Goal: Information Seeking & Learning: Learn about a topic

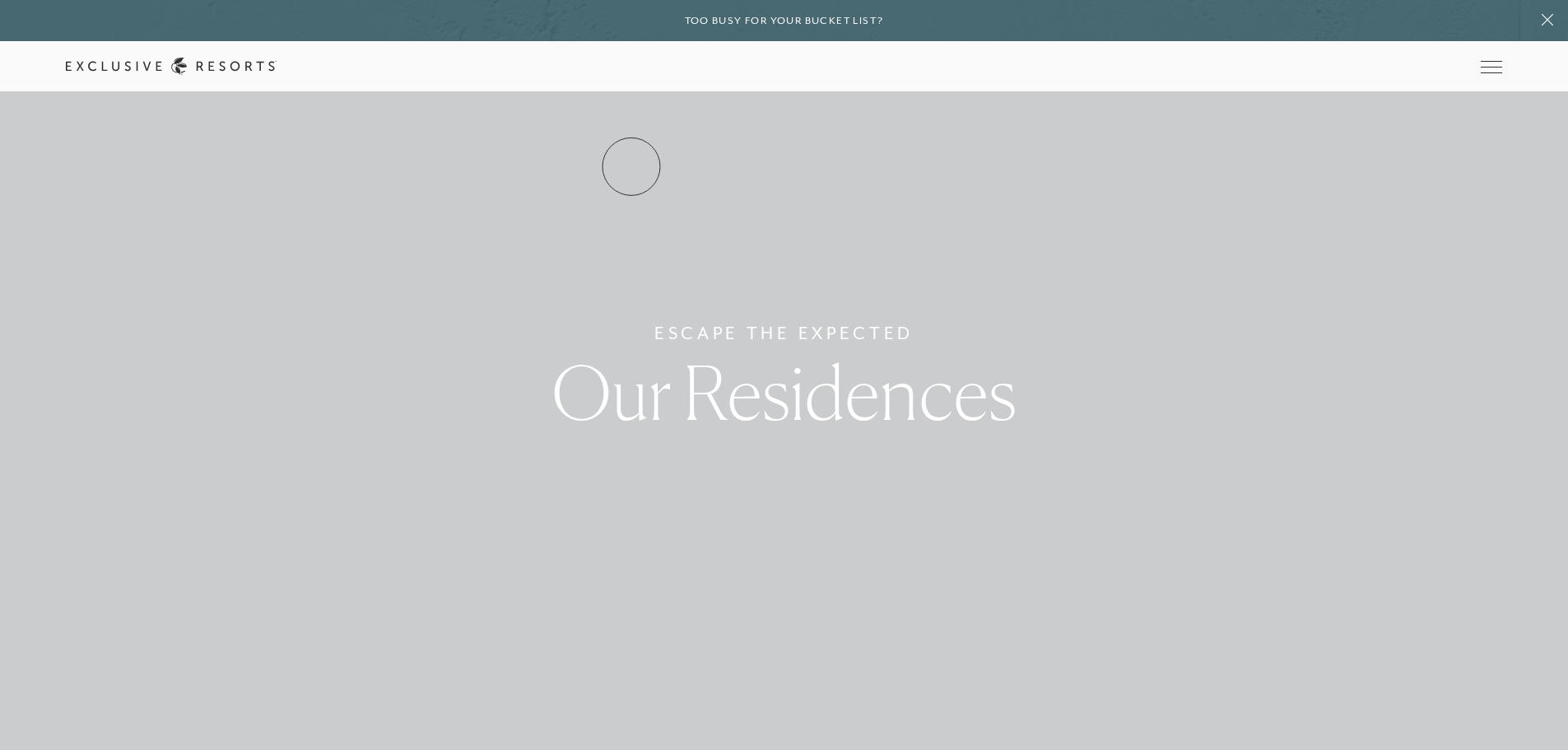
click at [0, 0] on link "Residence Collection" at bounding box center [0, 0] width 0 height 0
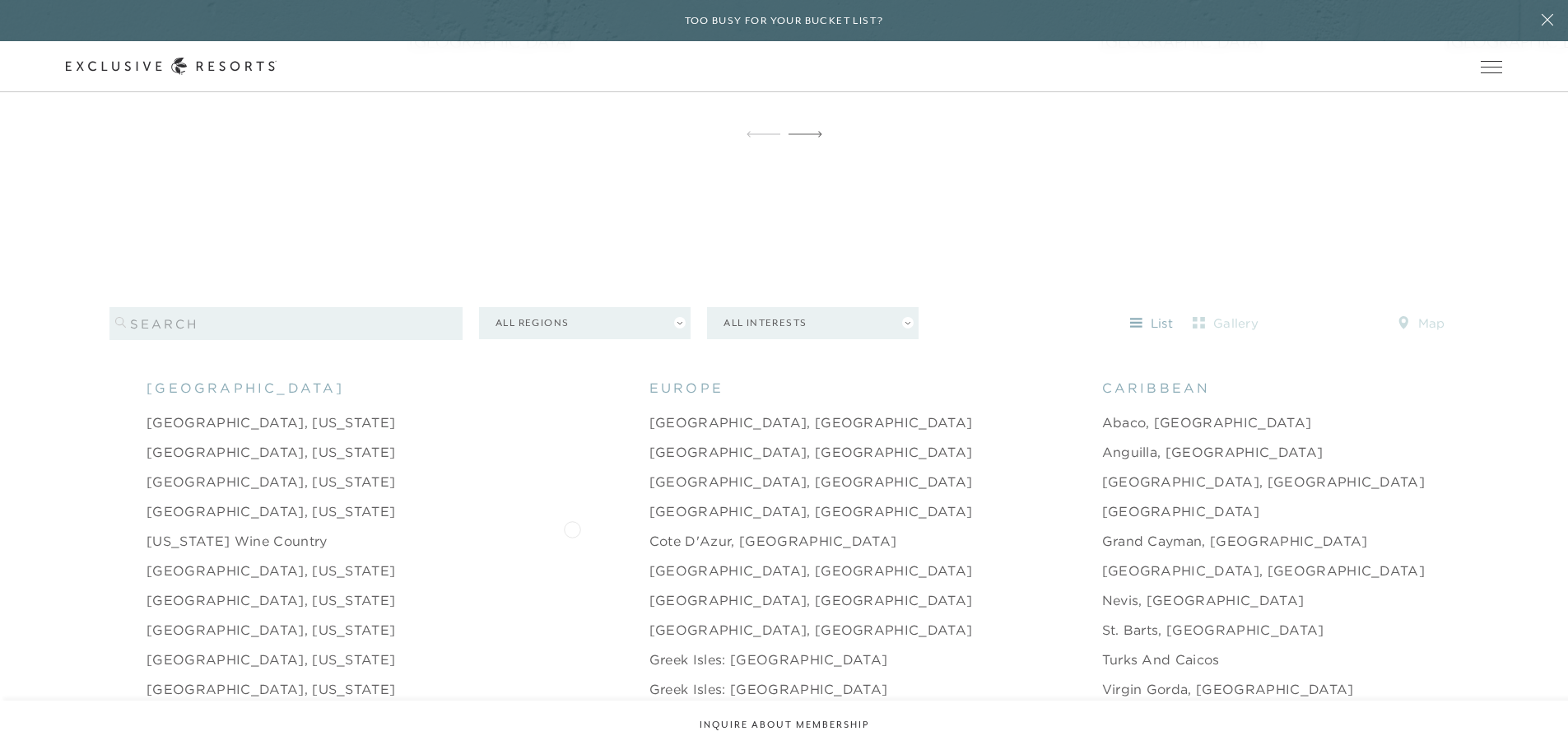
scroll to position [1564, 0]
click at [201, 437] on link "[GEOGRAPHIC_DATA], [US_STATE]" at bounding box center [271, 446] width 249 height 19
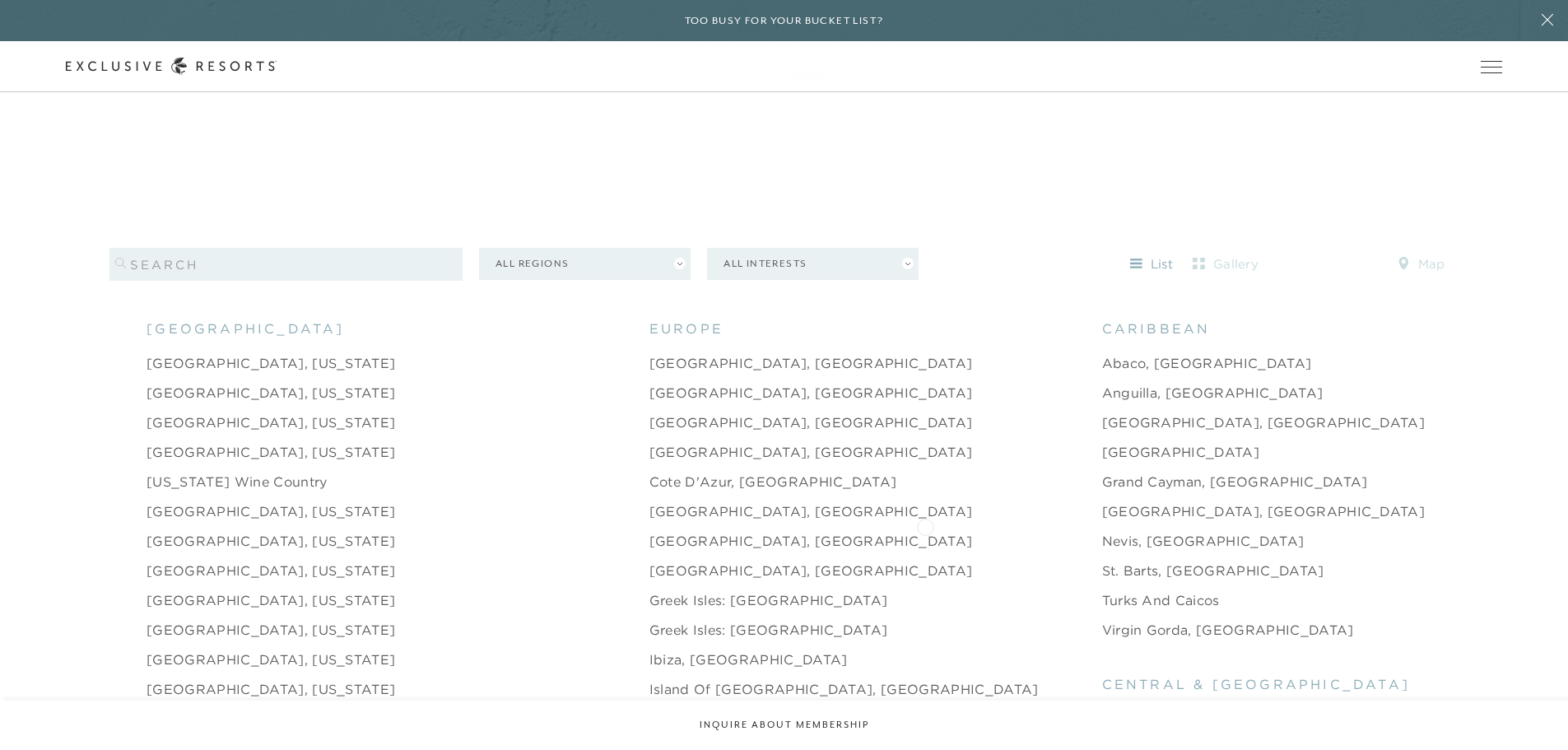
scroll to position [1647, 0]
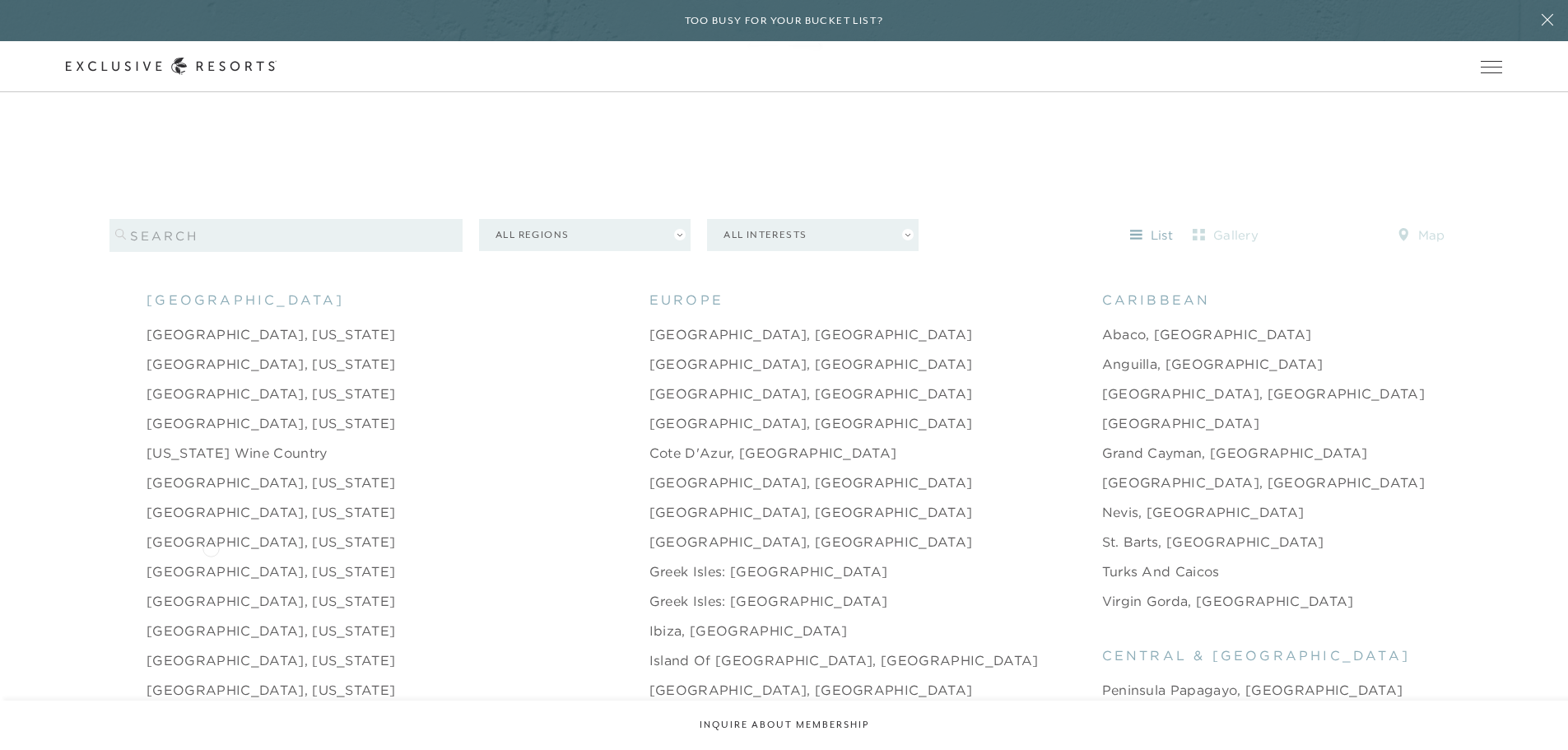
click at [211, 561] on link "[GEOGRAPHIC_DATA], [US_STATE]" at bounding box center [271, 571] width 249 height 19
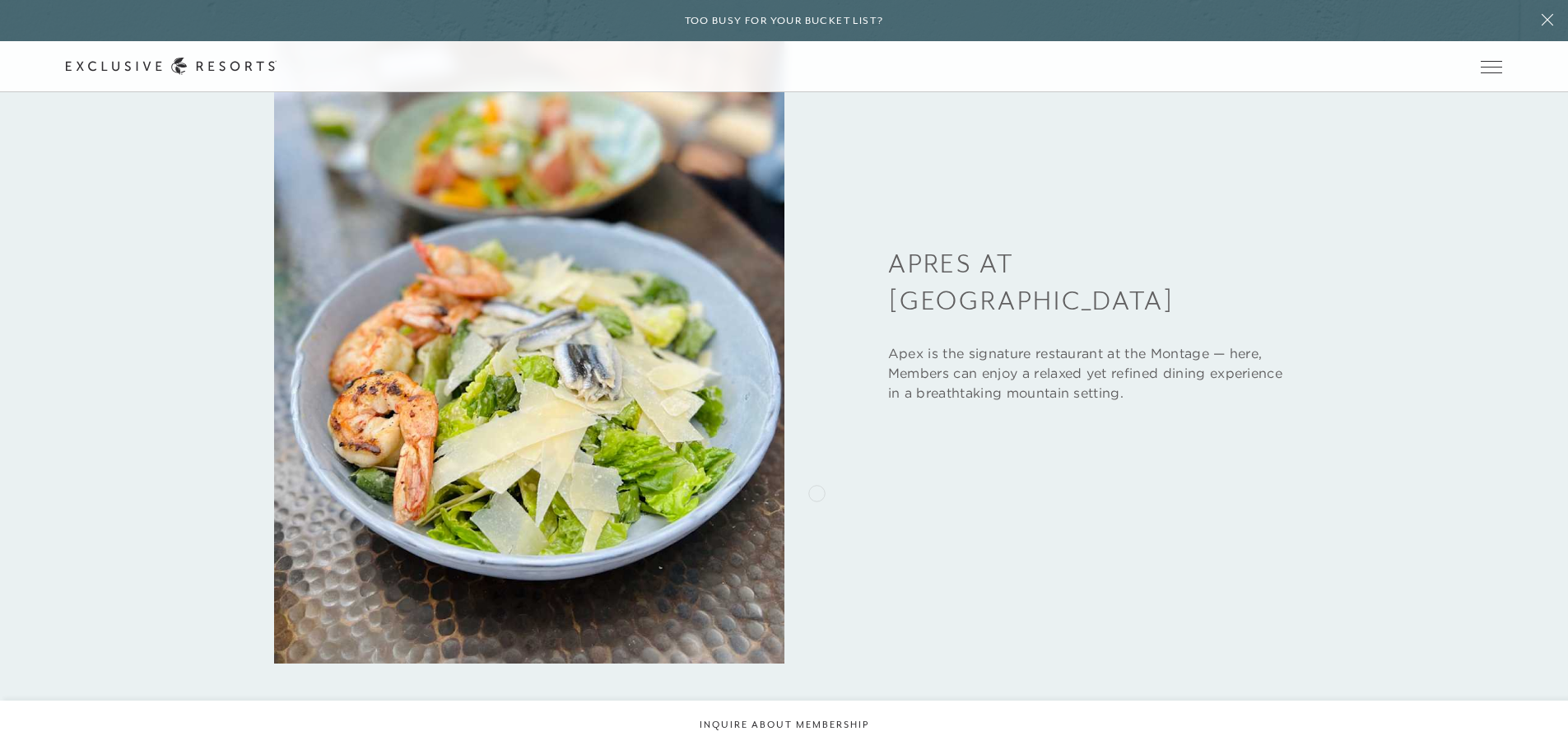
scroll to position [4364, 0]
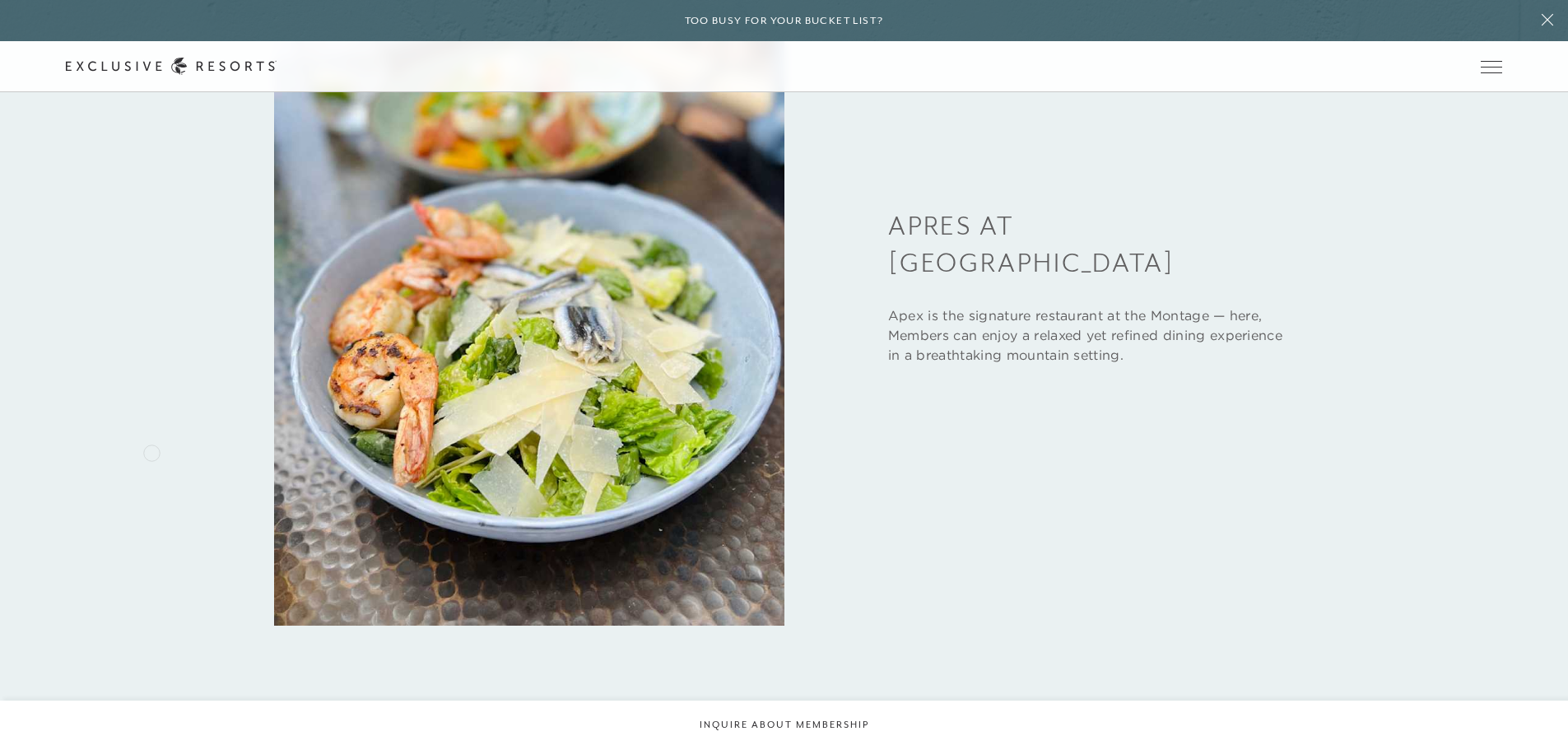
click at [142, 437] on div "Eat See Sip Relax Apres at Apex Apex is the signature restaurant at the Montage…" at bounding box center [784, 245] width 1437 height 762
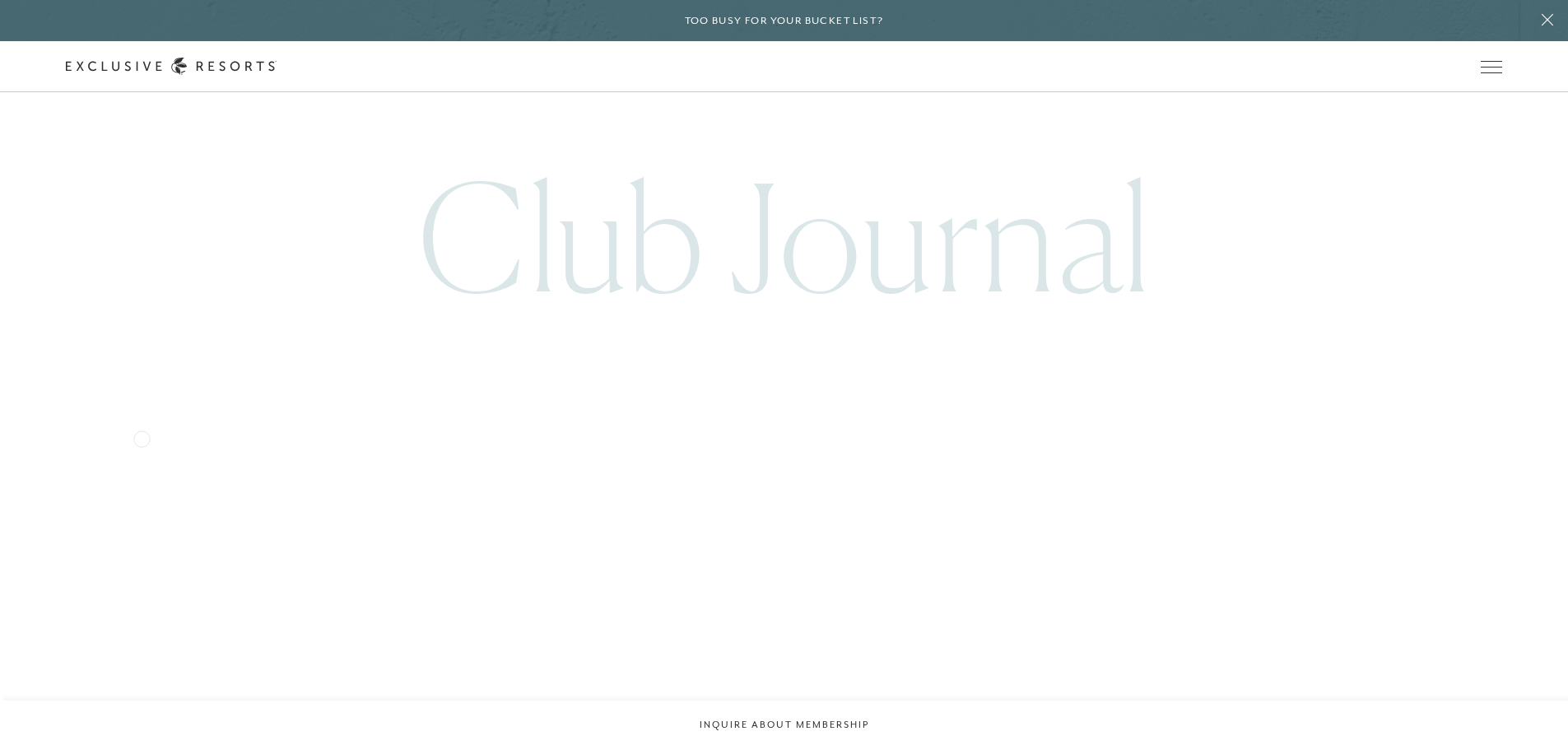
scroll to position [5928, 0]
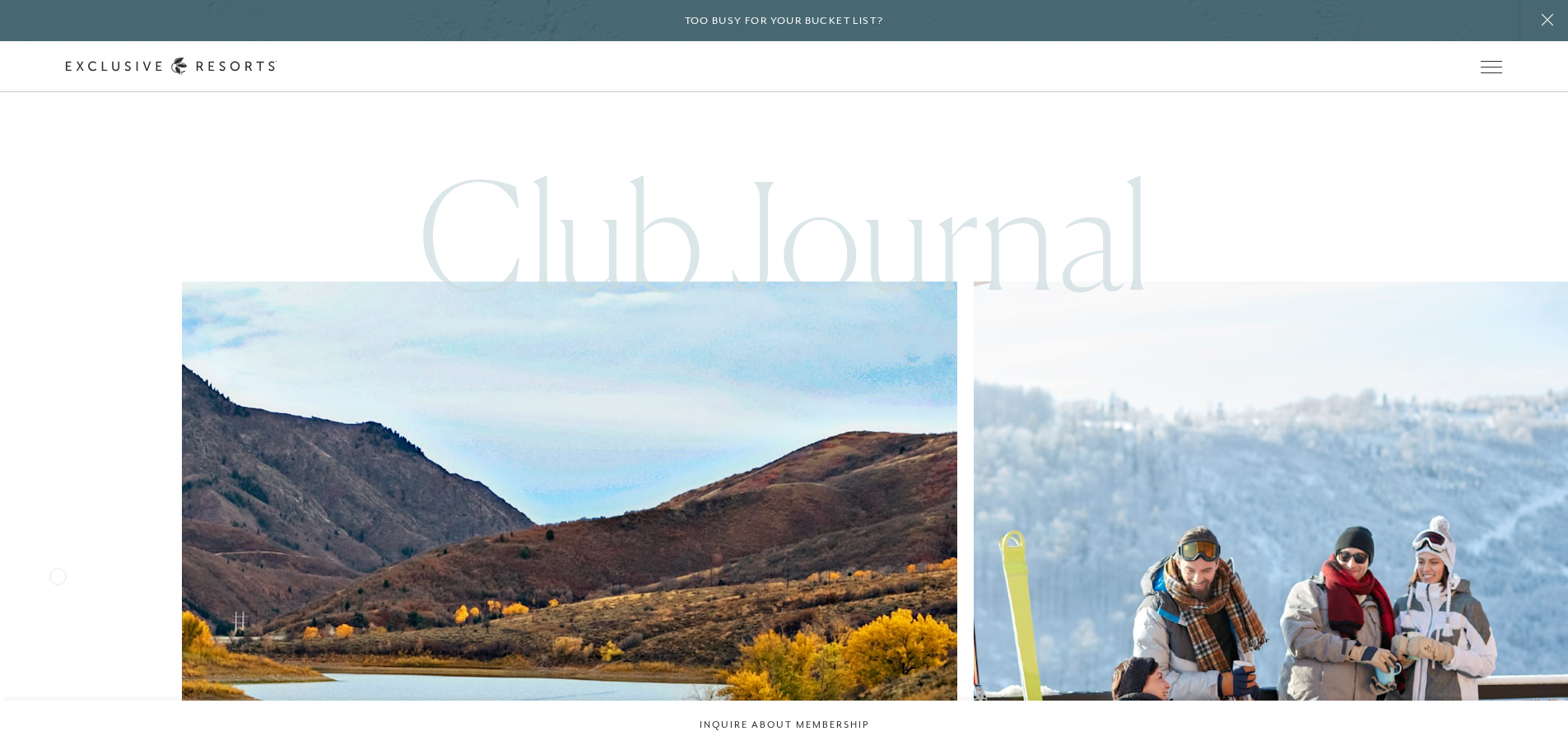
click at [57, 575] on div "Travel 72 Hours in [GEOGRAPHIC_DATA] Food & Wine Top Spots to Dine and Drink in…" at bounding box center [784, 724] width 1568 height 886
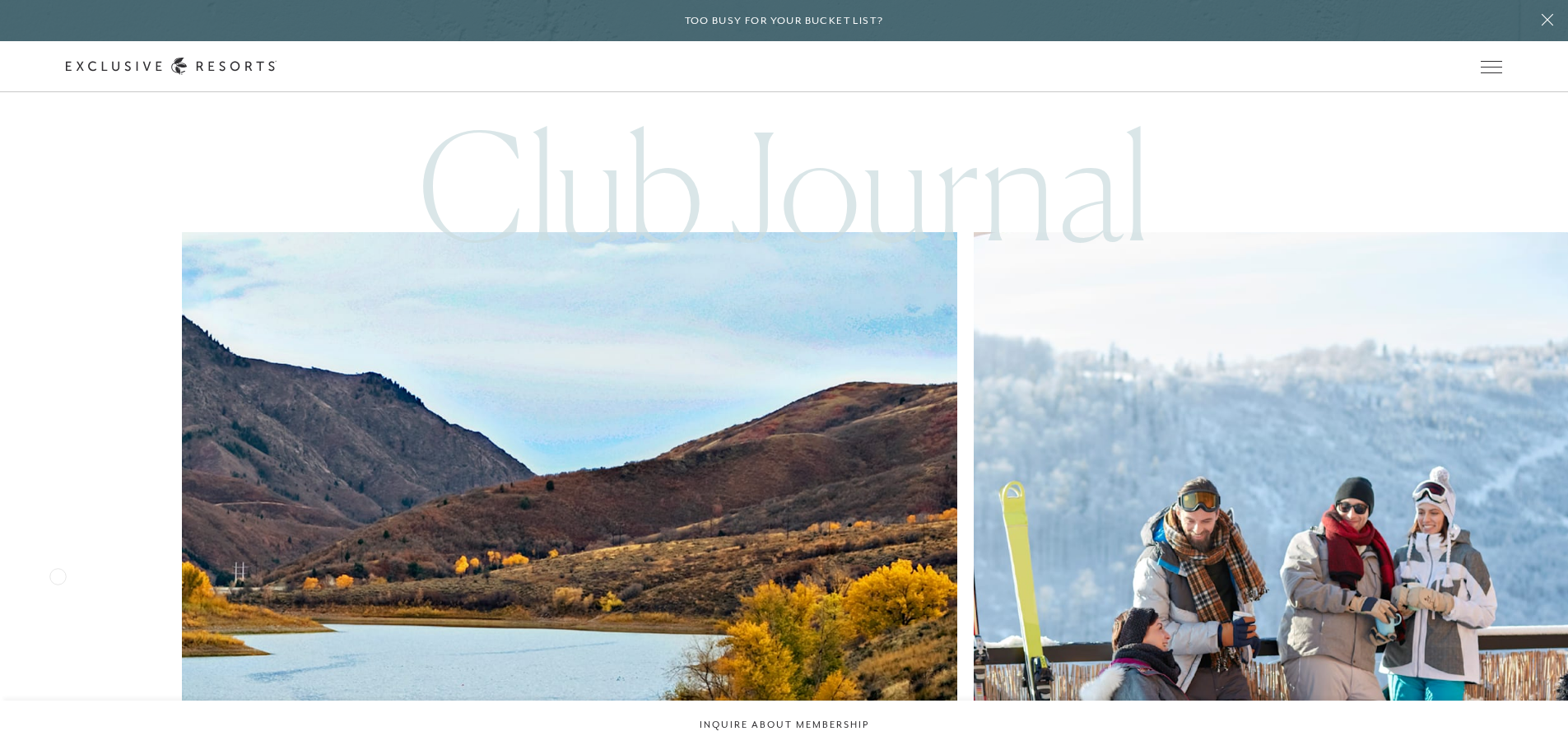
scroll to position [5947, 0]
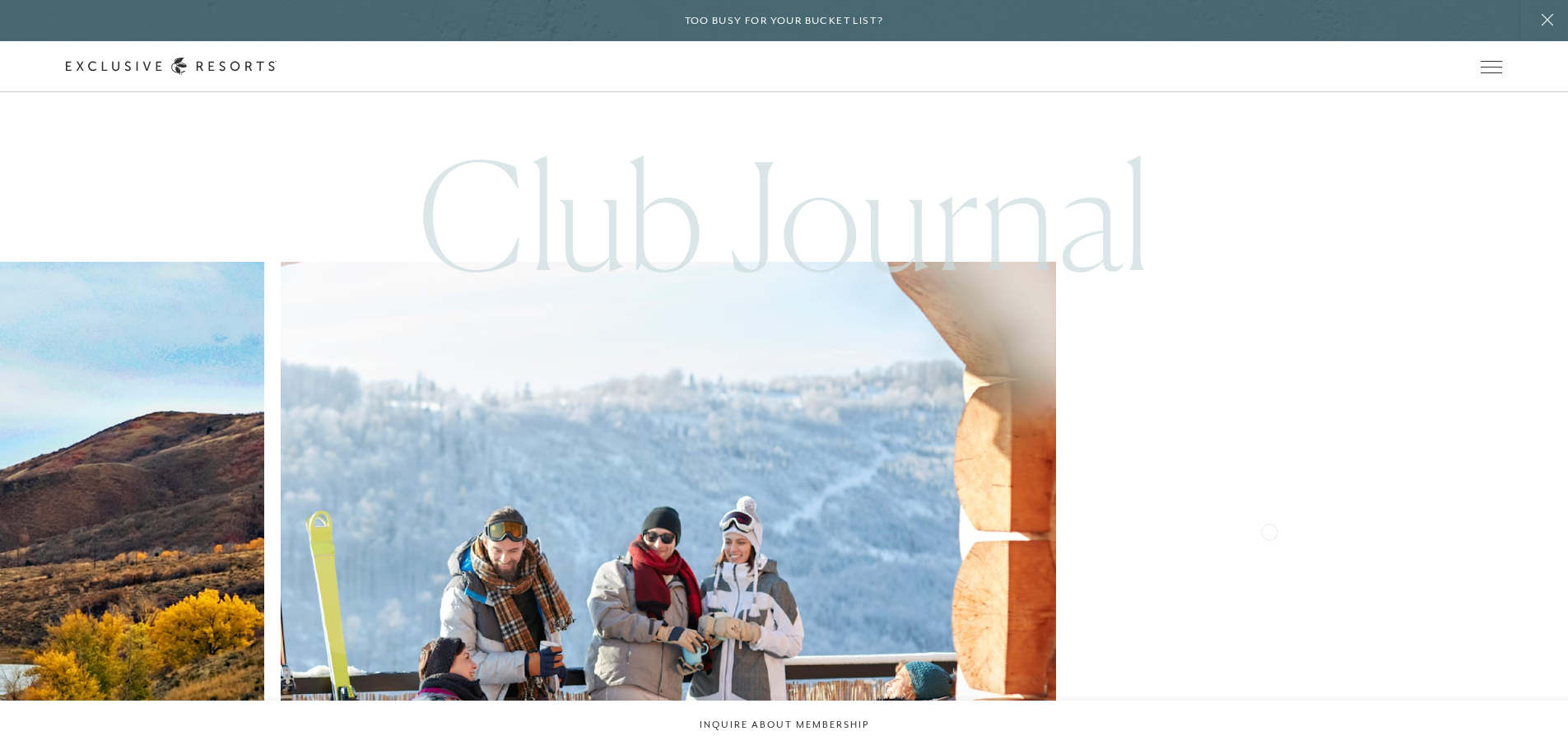
click at [1034, 544] on img at bounding box center [1460, 649] width 853 height 853
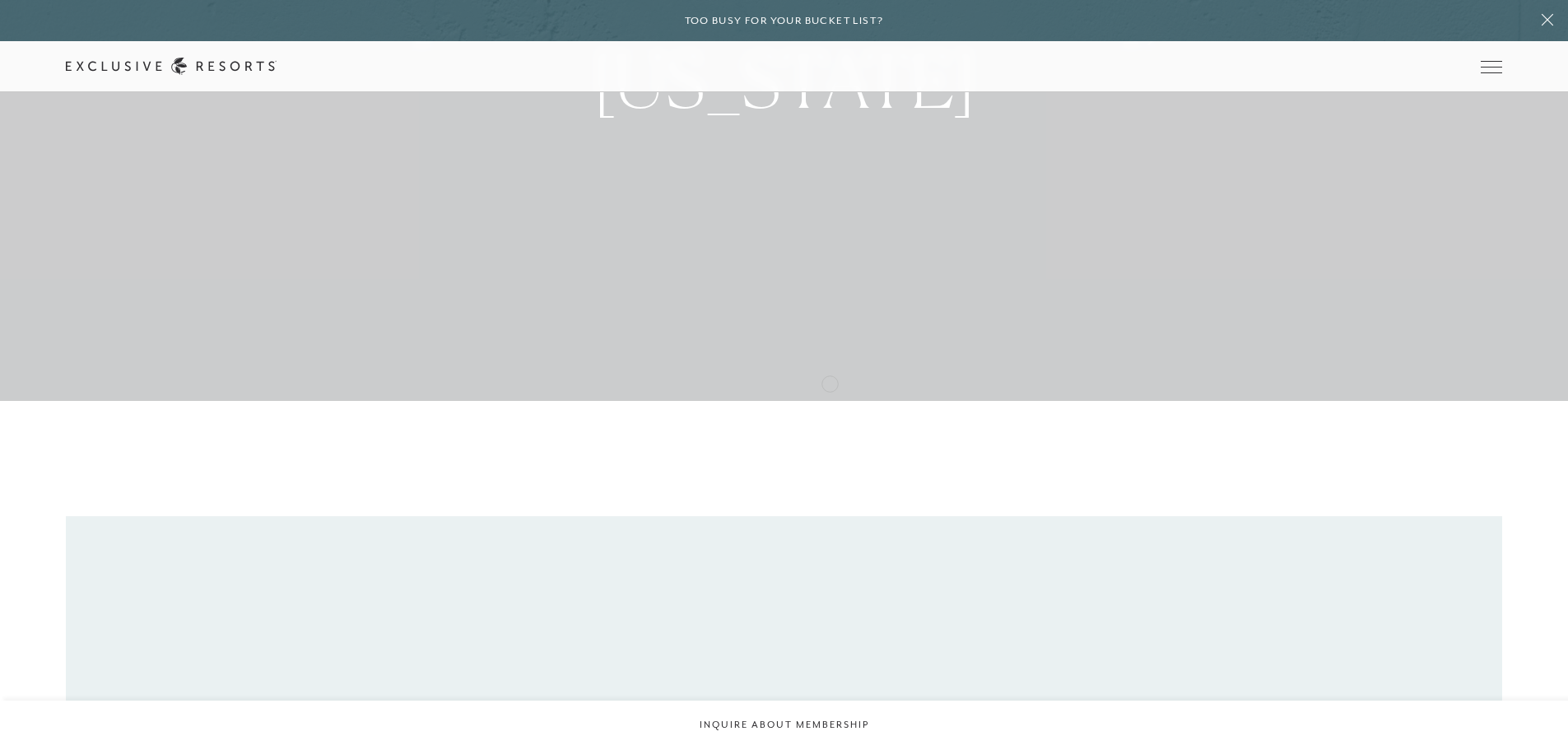
scroll to position [0, 0]
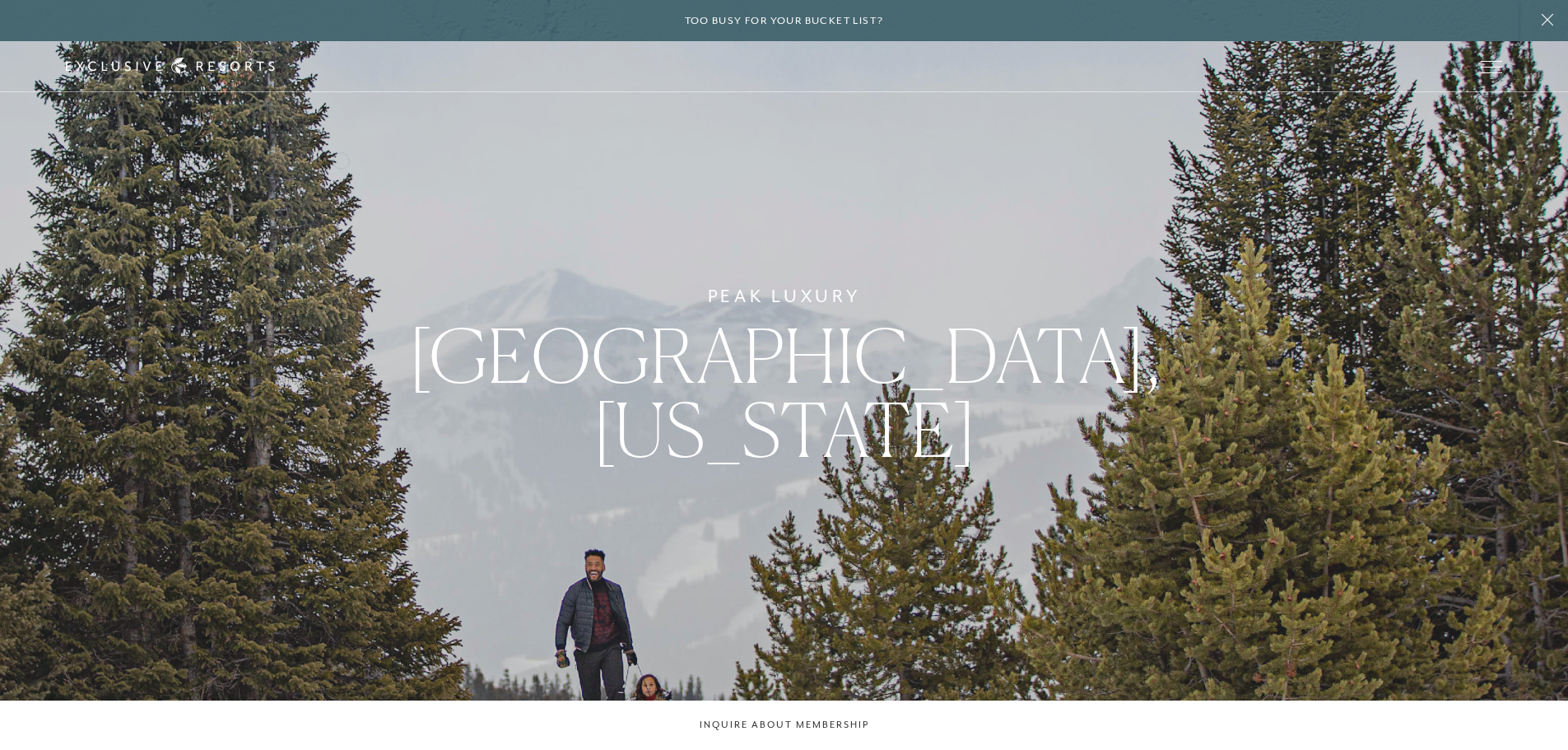
click at [340, 159] on div "Peak Luxury [GEOGRAPHIC_DATA], [US_STATE]" at bounding box center [784, 375] width 1568 height 750
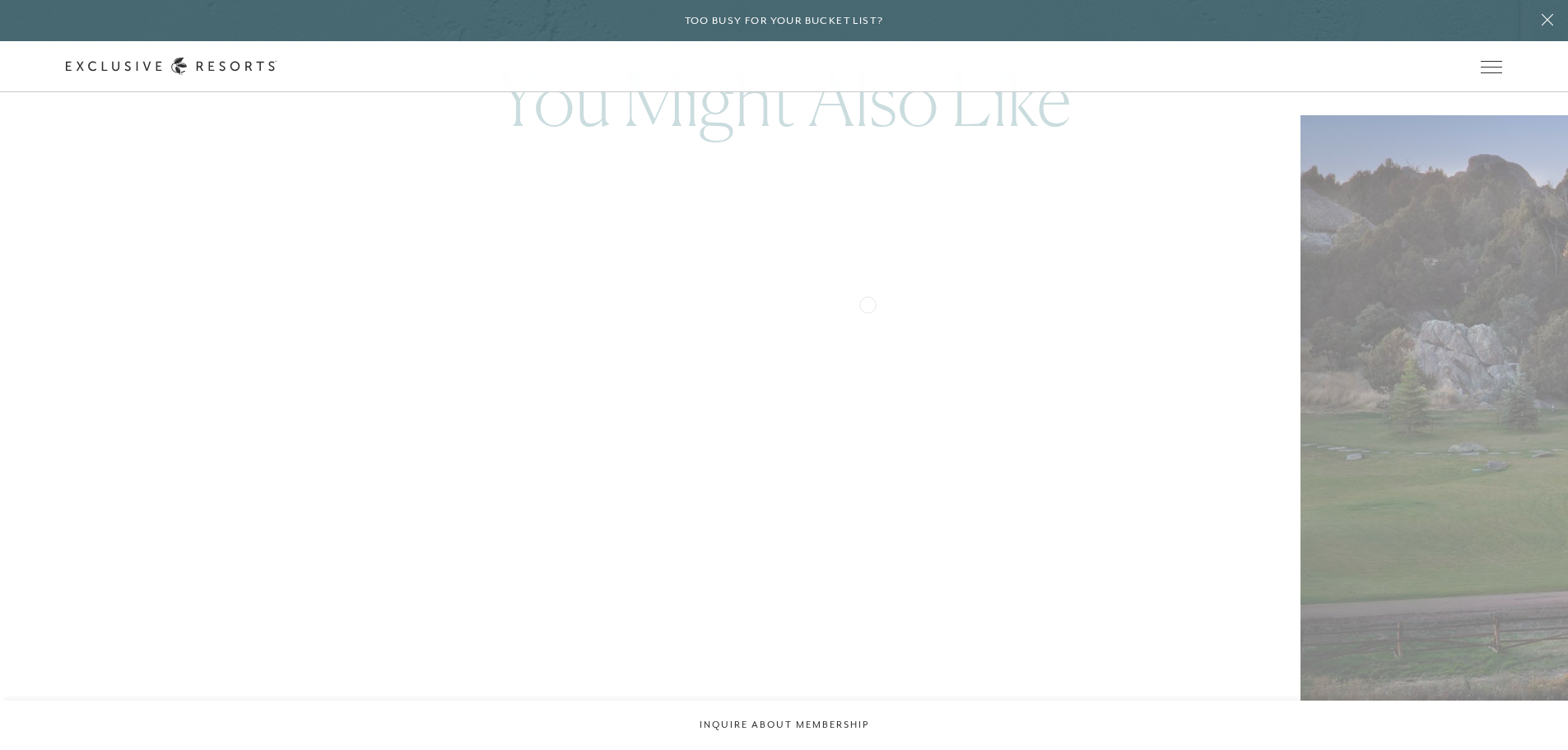
scroll to position [5187, 0]
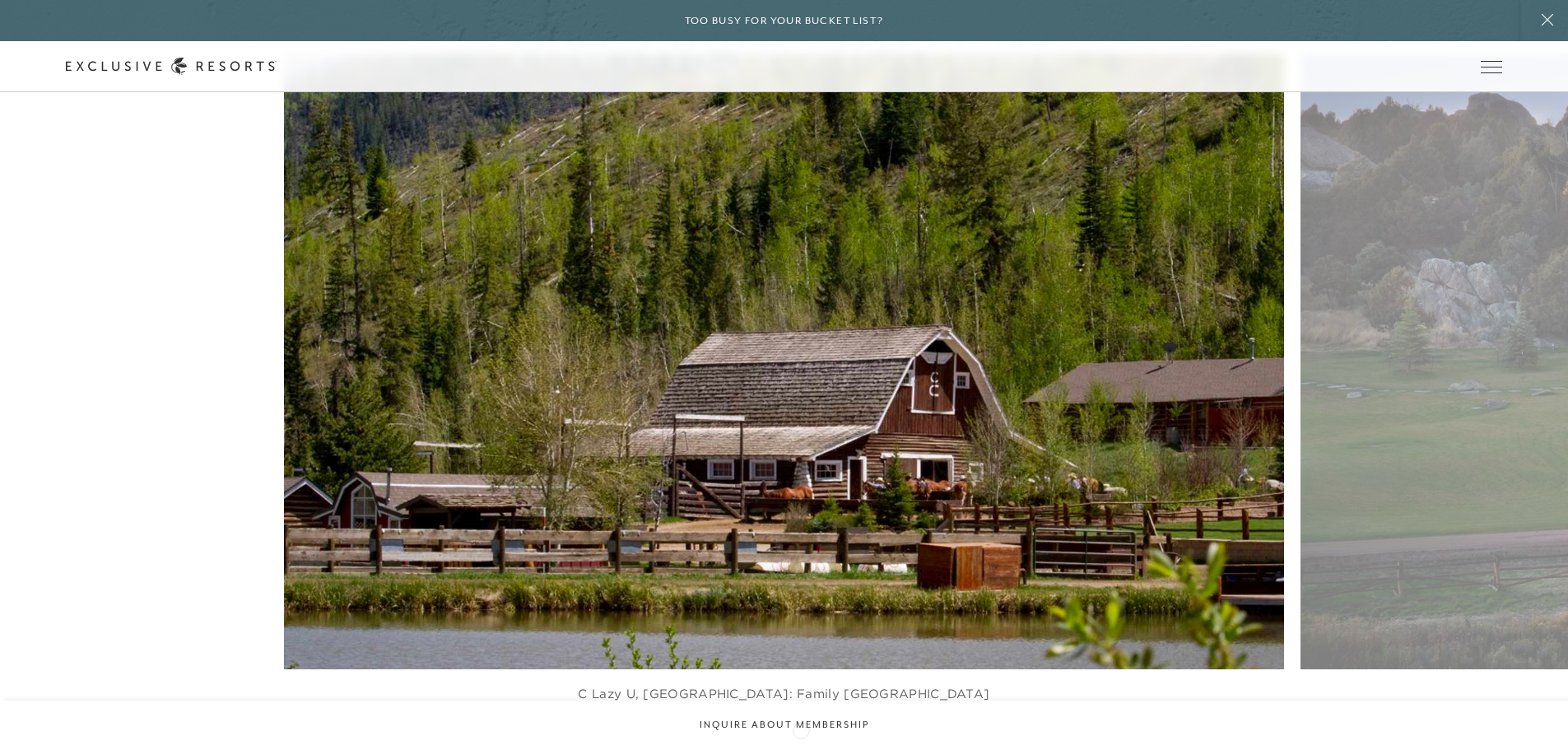
click at [801, 742] on icon at bounding box center [805, 745] width 34 height 7
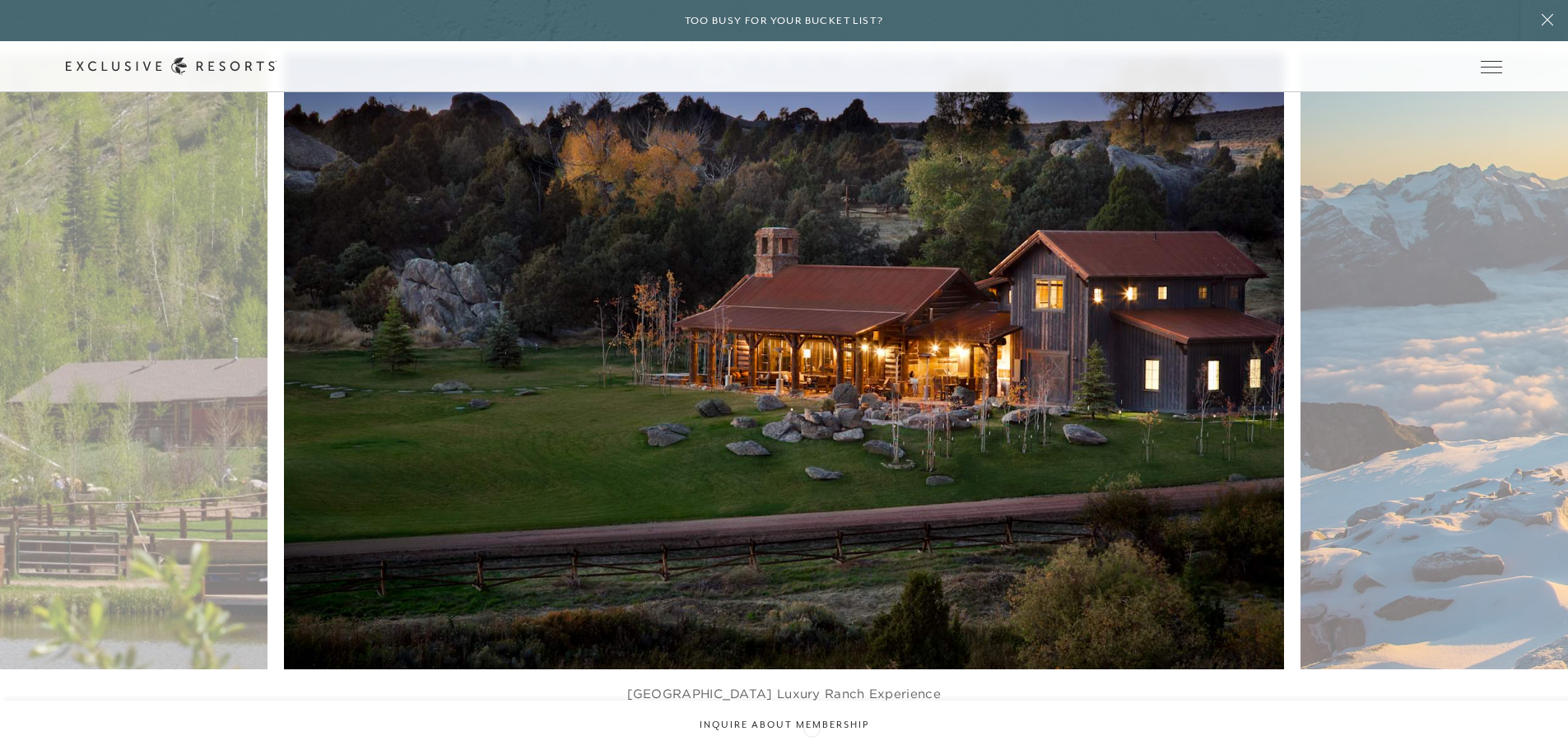
click at [811, 742] on icon at bounding box center [805, 745] width 34 height 7
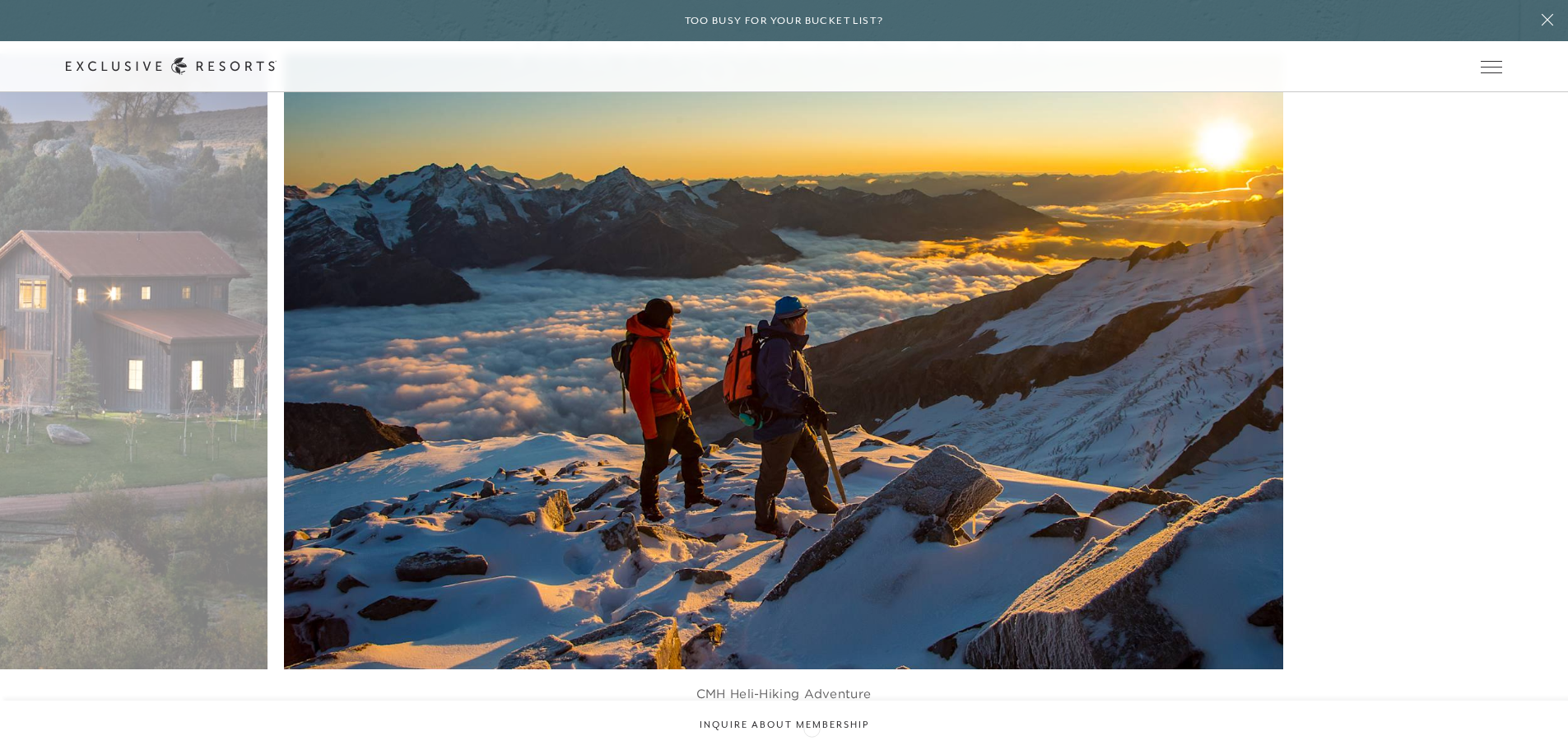
click at [811, 742] on icon at bounding box center [805, 745] width 34 height 7
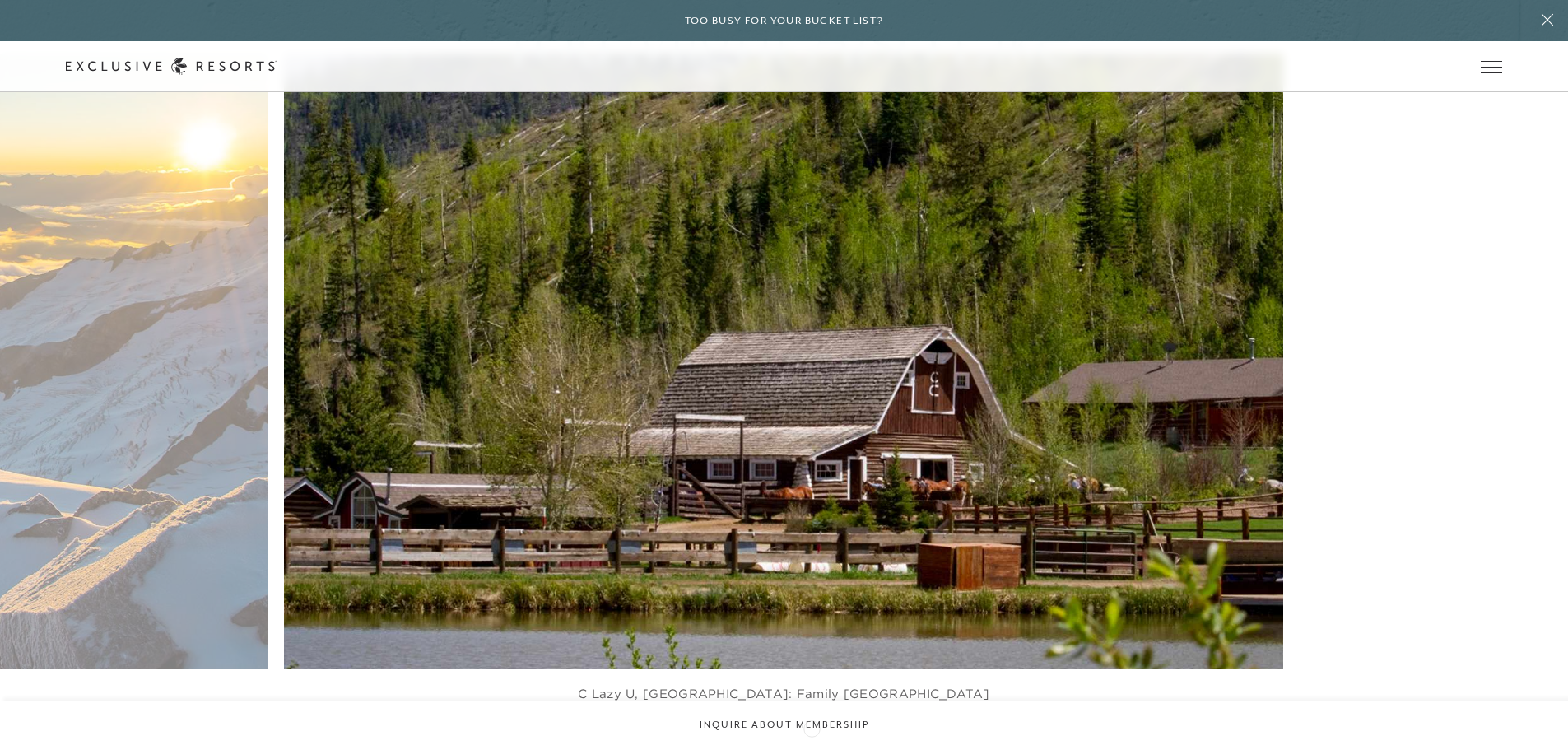
click at [811, 742] on icon at bounding box center [805, 745] width 34 height 7
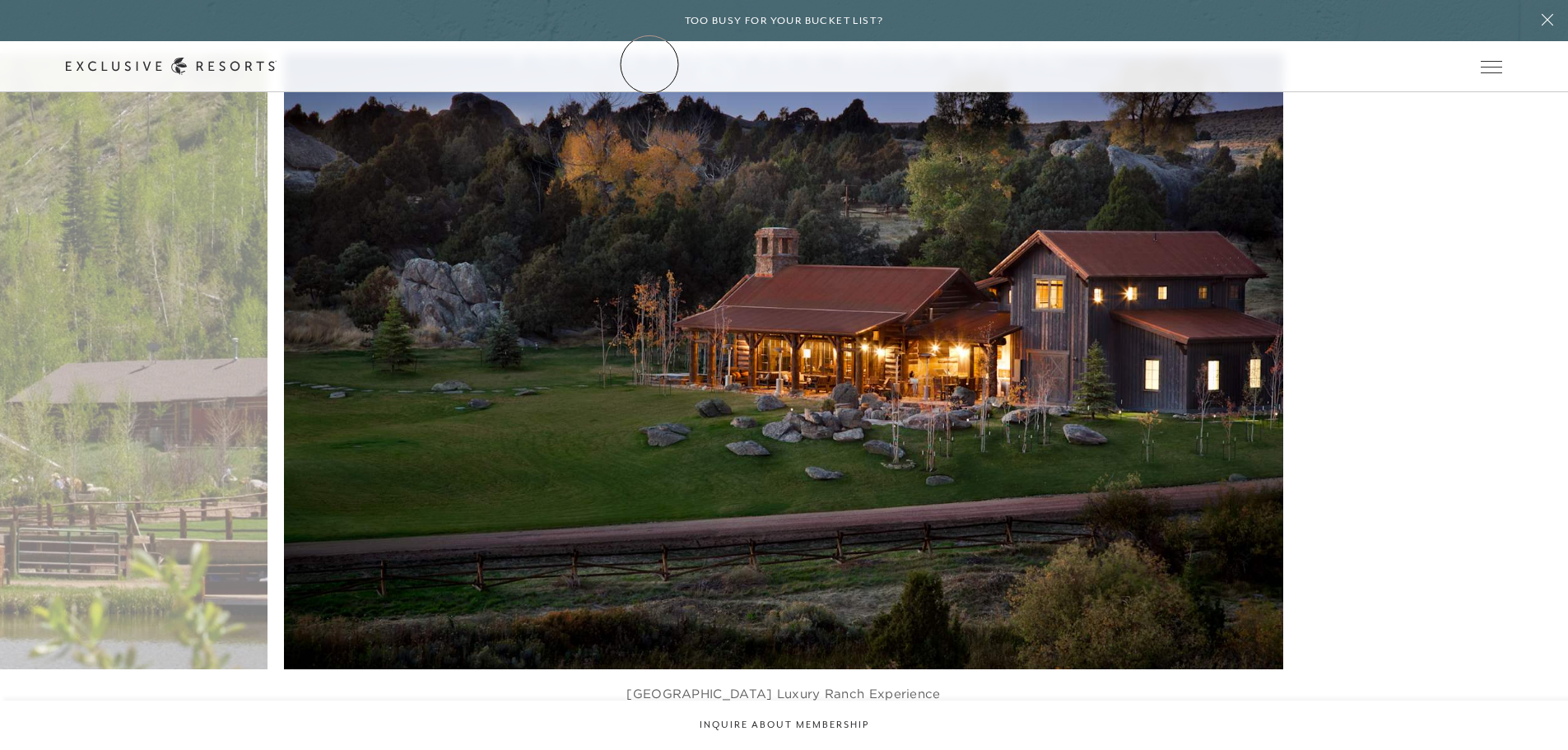
click at [0, 0] on link "The Collection" at bounding box center [0, 0] width 0 height 0
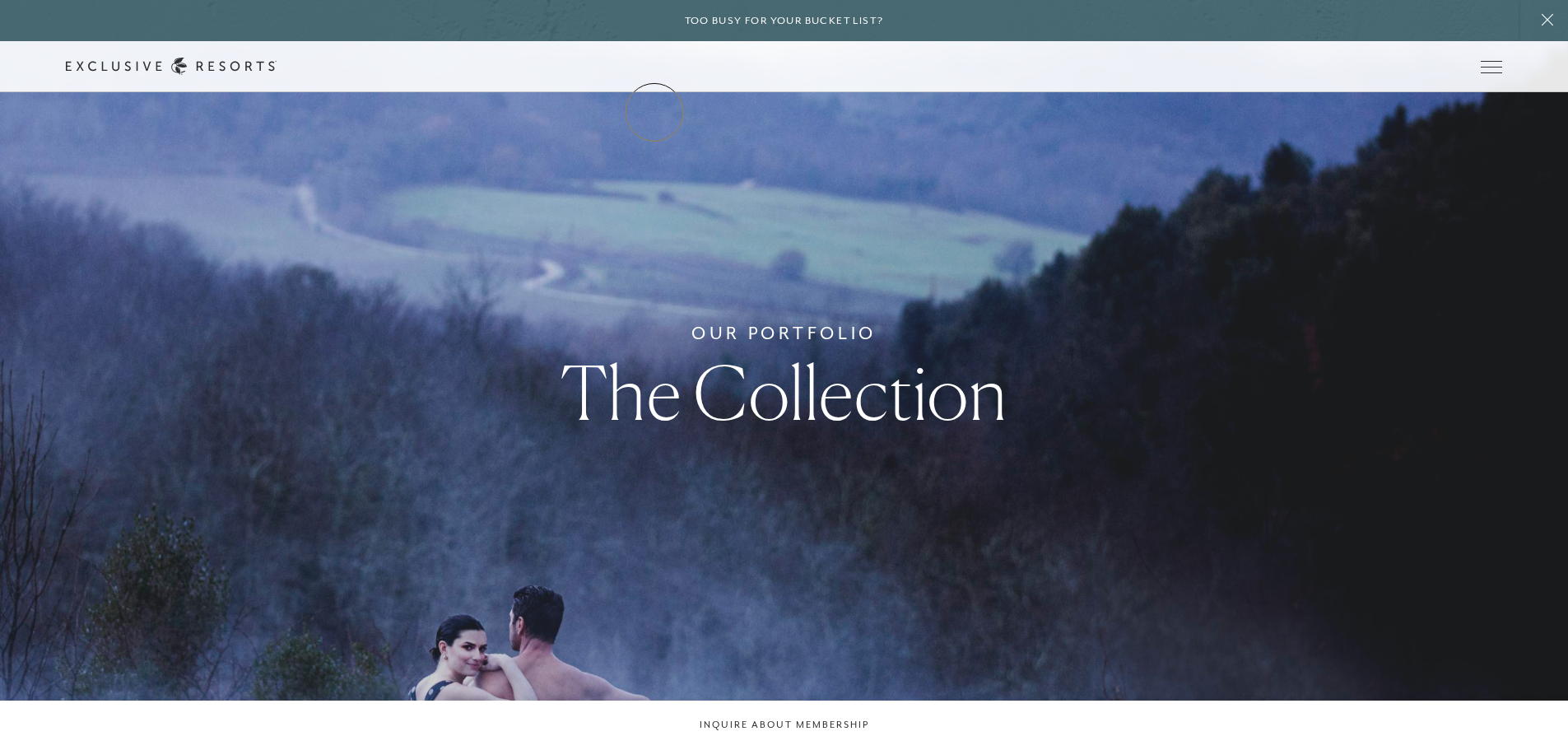
click at [0, 0] on li "The Collection Residence Collection Experience Collection" at bounding box center [0, 0] width 0 height 0
click at [0, 0] on link "Residence Collection" at bounding box center [0, 0] width 0 height 0
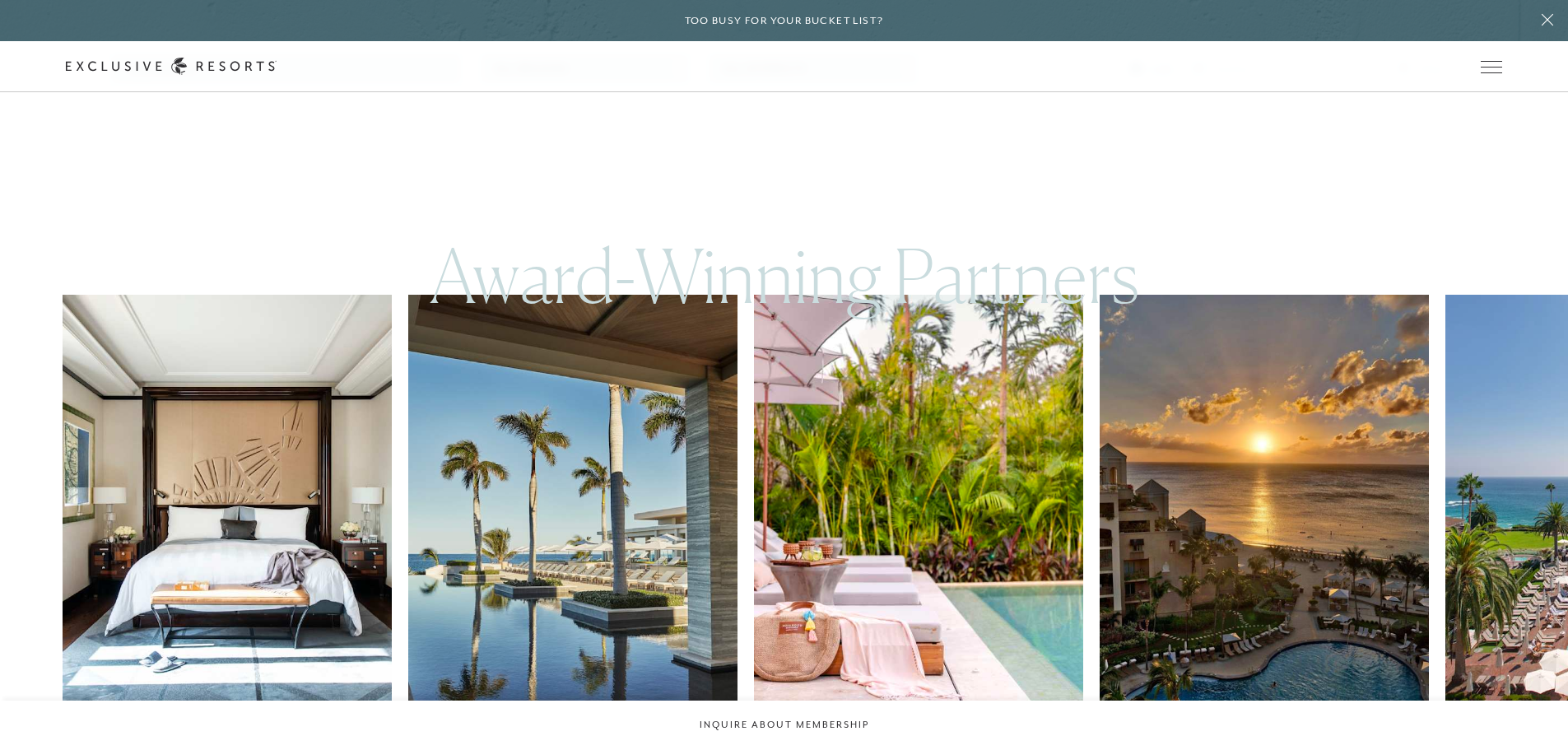
scroll to position [3375, 0]
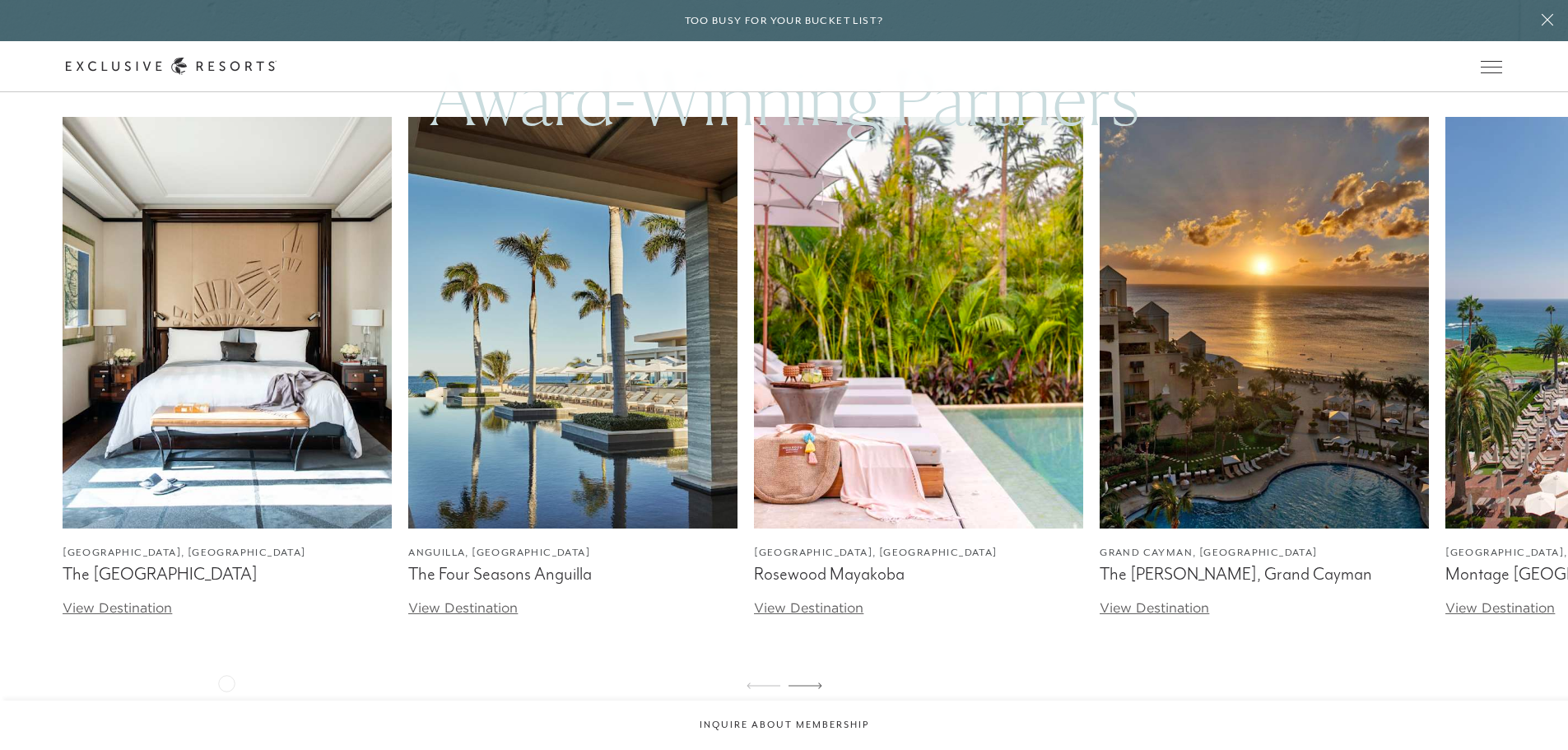
click at [227, 682] on div "[GEOGRAPHIC_DATA], [GEOGRAPHIC_DATA] [GEOGRAPHIC_DATA] View Destination [GEOGRA…" at bounding box center [784, 411] width 1568 height 589
click at [817, 683] on icon at bounding box center [805, 686] width 34 height 7
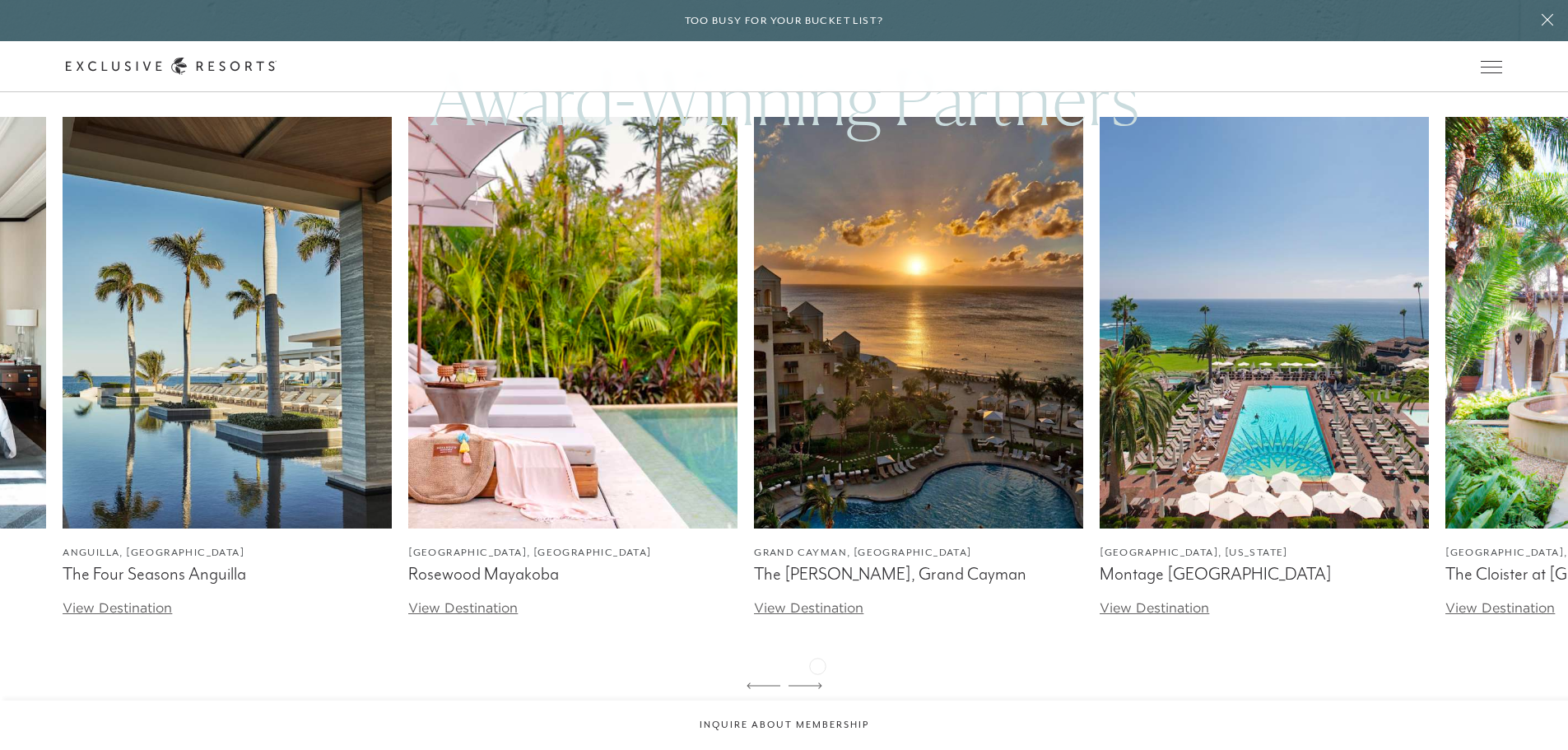
click at [817, 683] on icon at bounding box center [805, 686] width 34 height 7
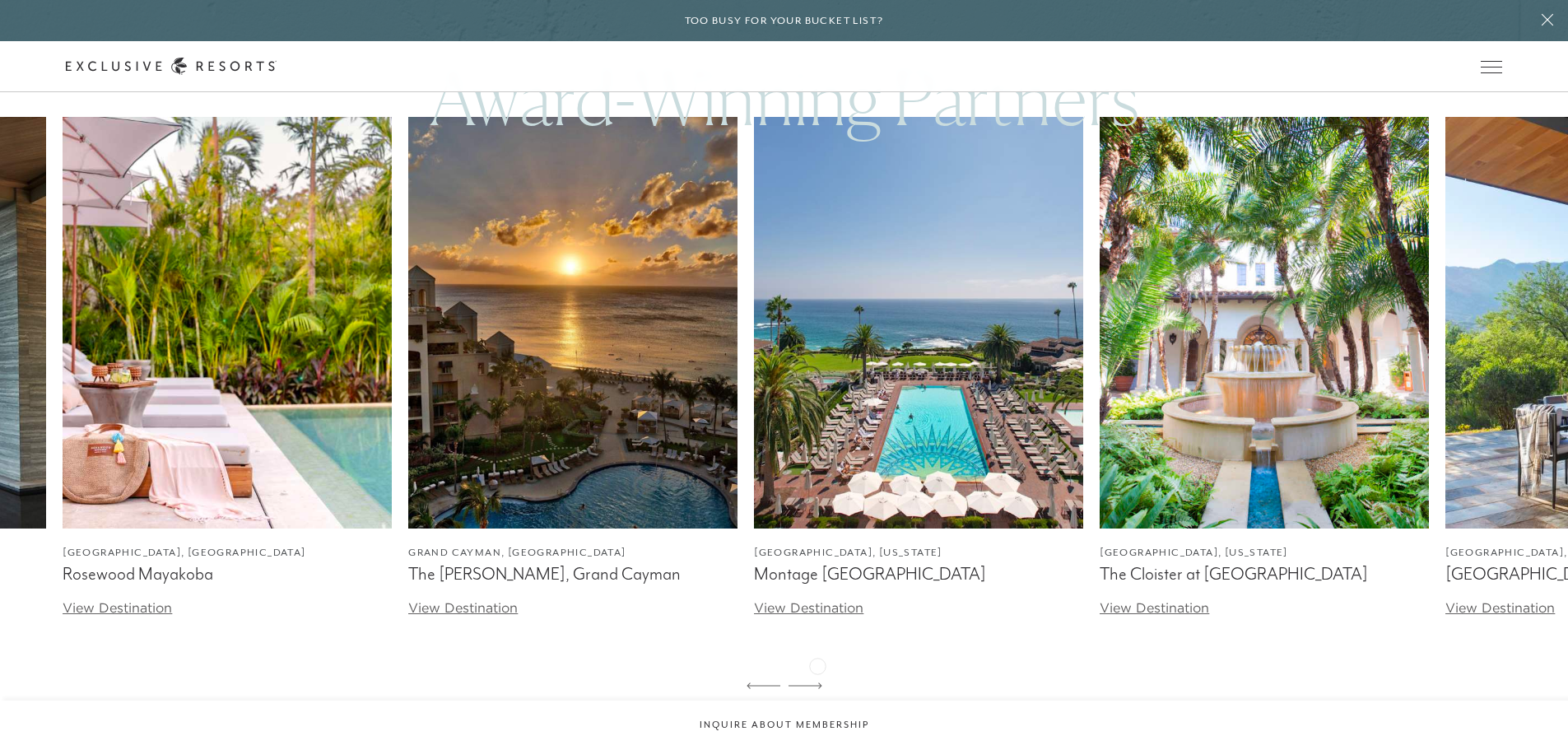
click at [817, 683] on icon at bounding box center [805, 686] width 34 height 7
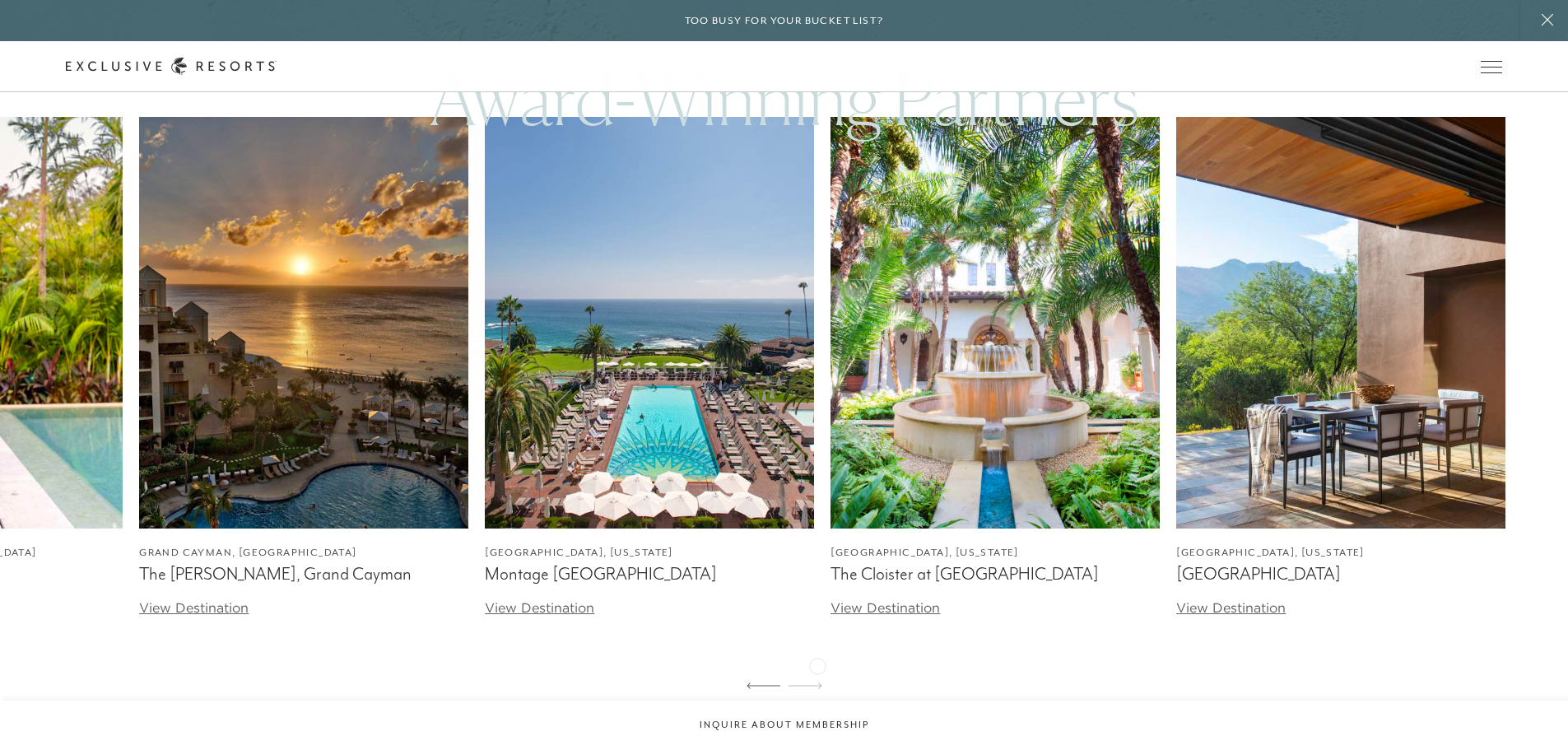
click at [817, 683] on icon at bounding box center [805, 686] width 34 height 7
click at [1065, 664] on div "[GEOGRAPHIC_DATA], [GEOGRAPHIC_DATA] [GEOGRAPHIC_DATA] View Destination [GEOGRA…" at bounding box center [784, 411] width 1568 height 589
click at [0, 0] on link "Residence Collection" at bounding box center [0, 0] width 0 height 0
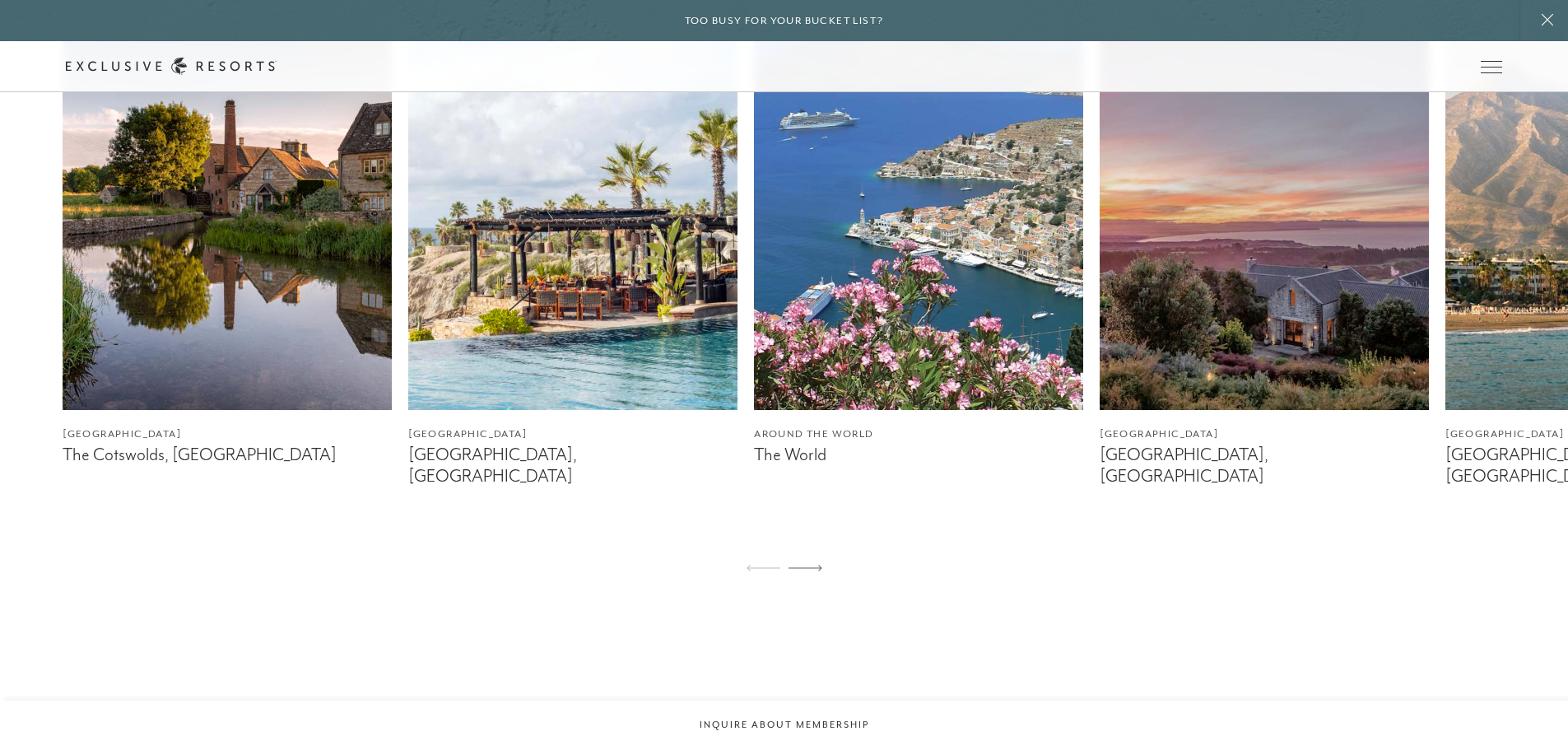
scroll to position [1153, 0]
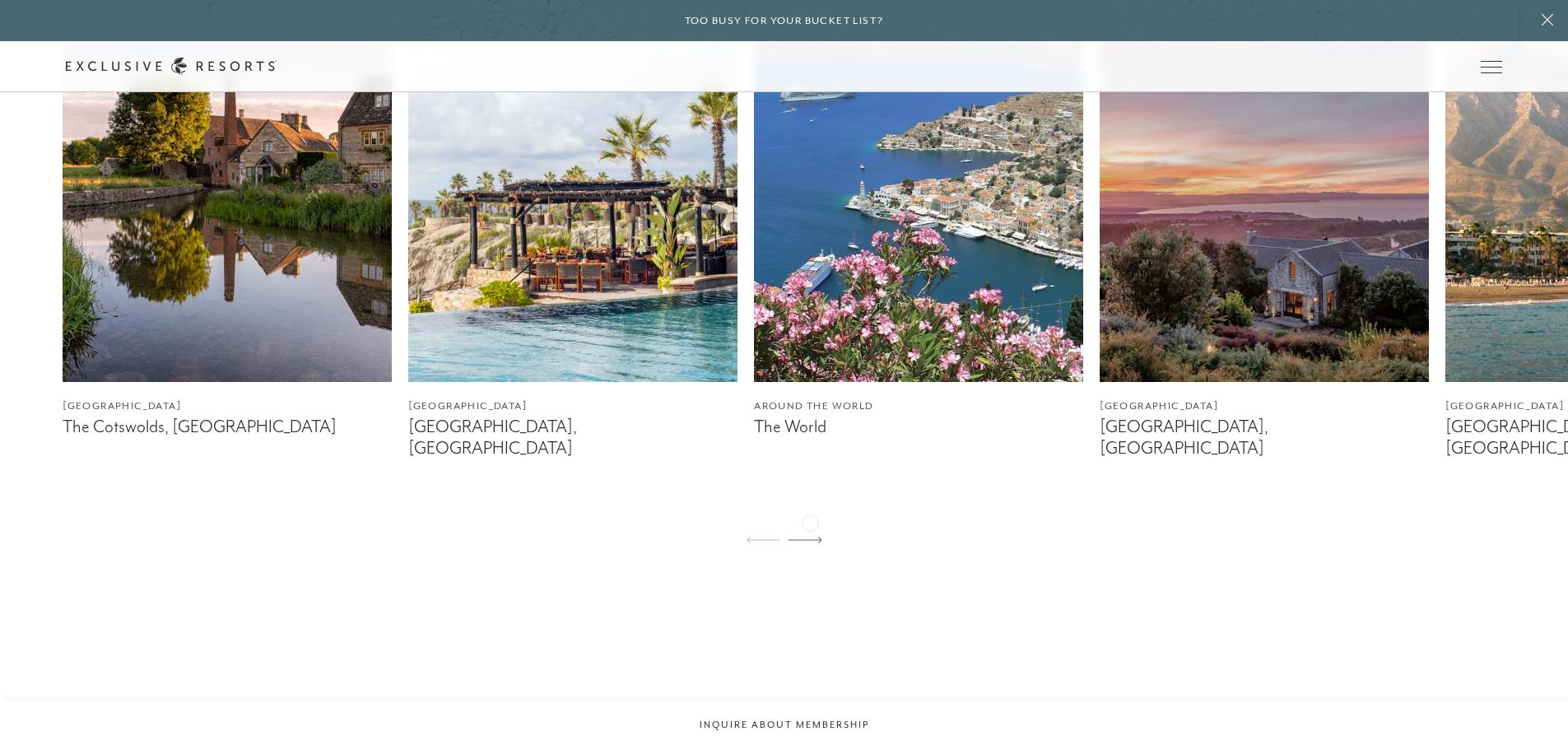
click at [810, 537] on icon at bounding box center [805, 540] width 34 height 7
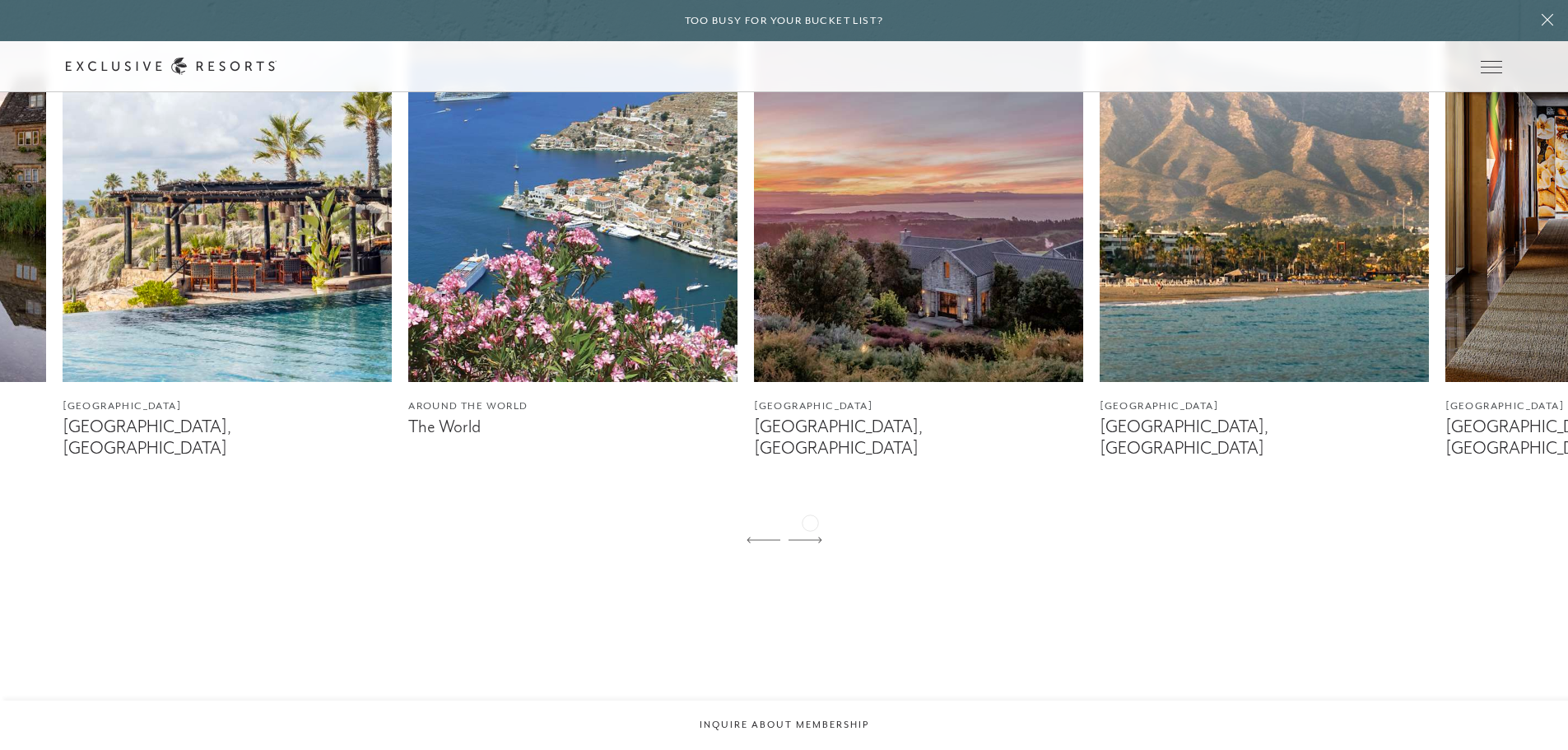
click at [810, 537] on icon at bounding box center [805, 540] width 34 height 7
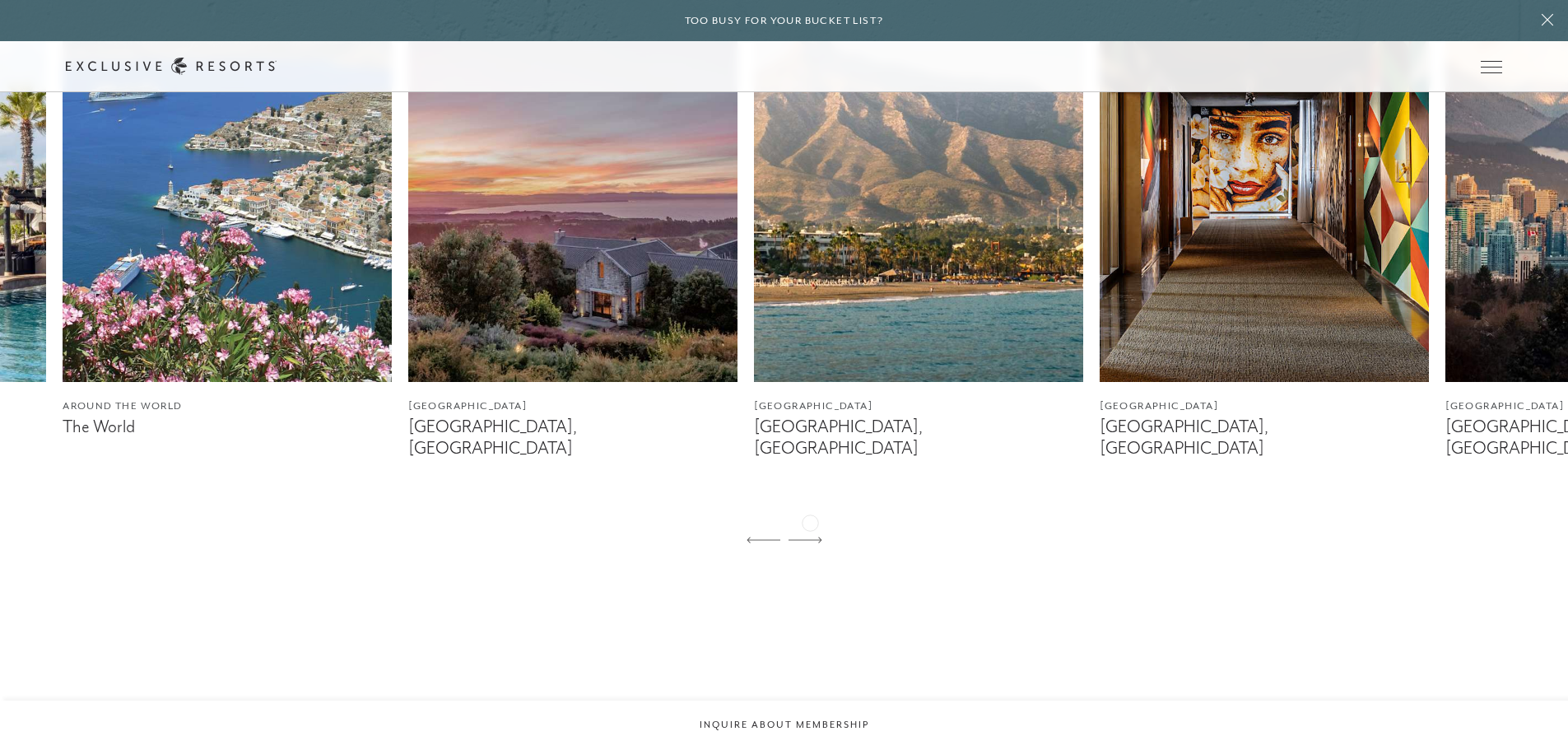
click at [810, 537] on icon at bounding box center [805, 540] width 34 height 7
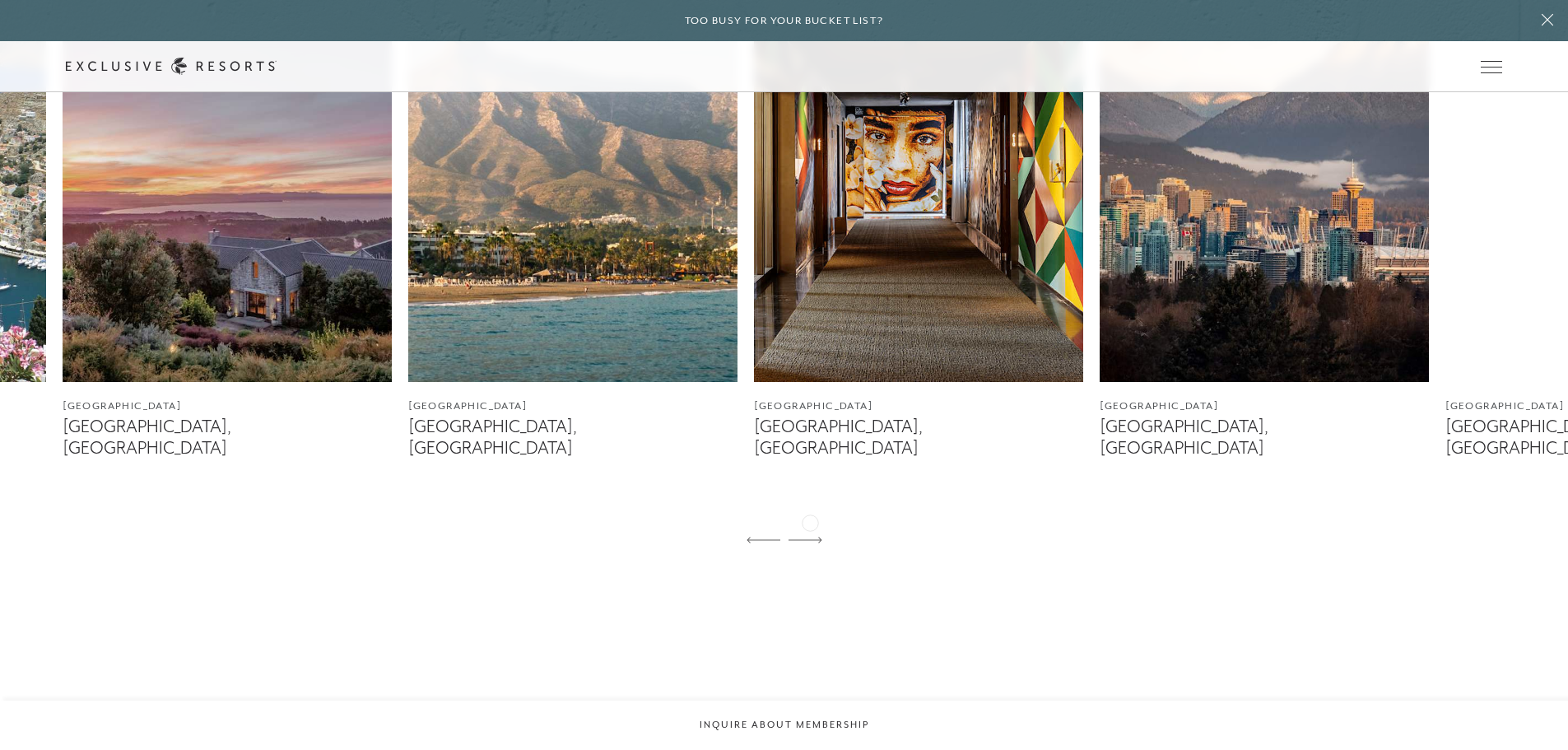
click at [810, 537] on icon at bounding box center [805, 540] width 34 height 7
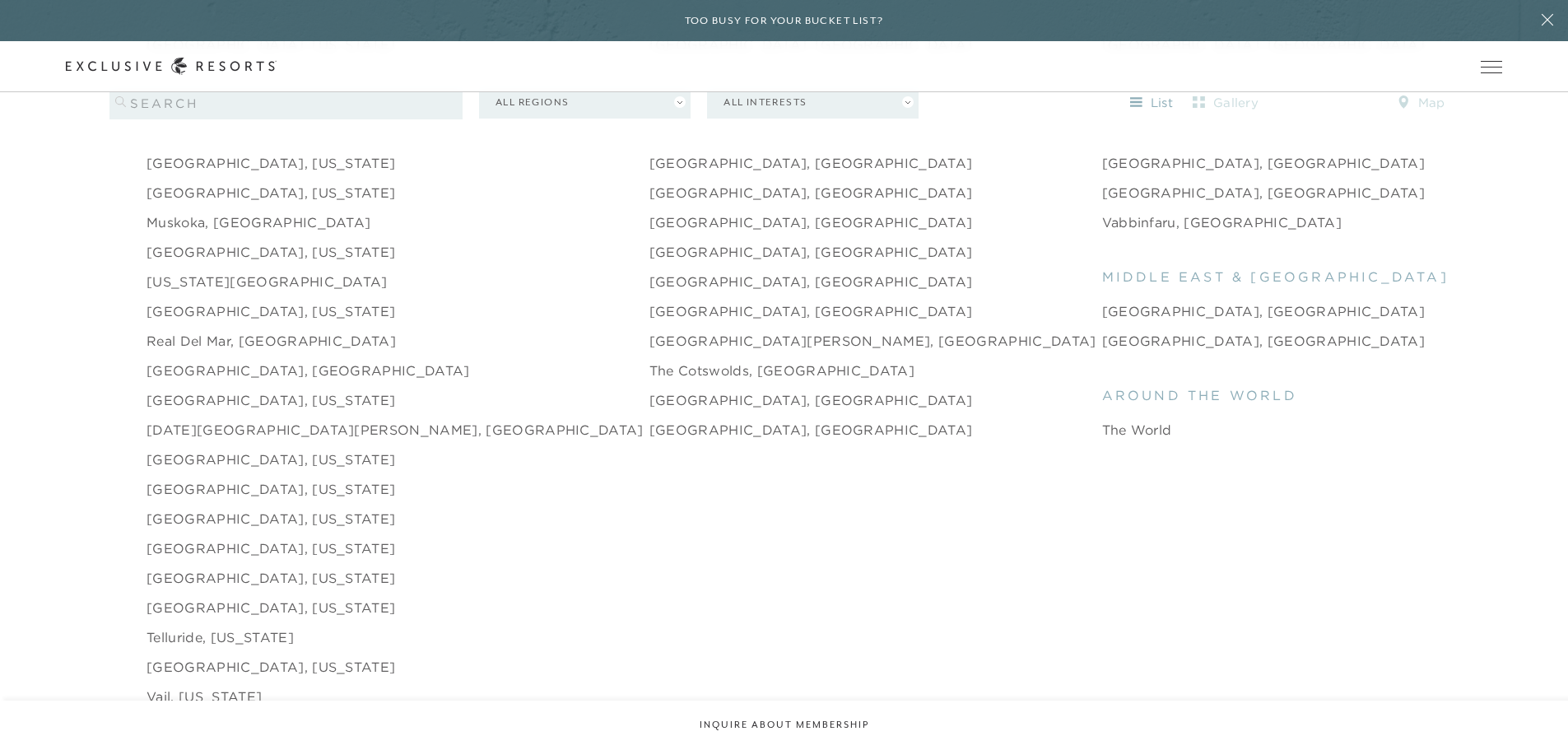
scroll to position [2387, 0]
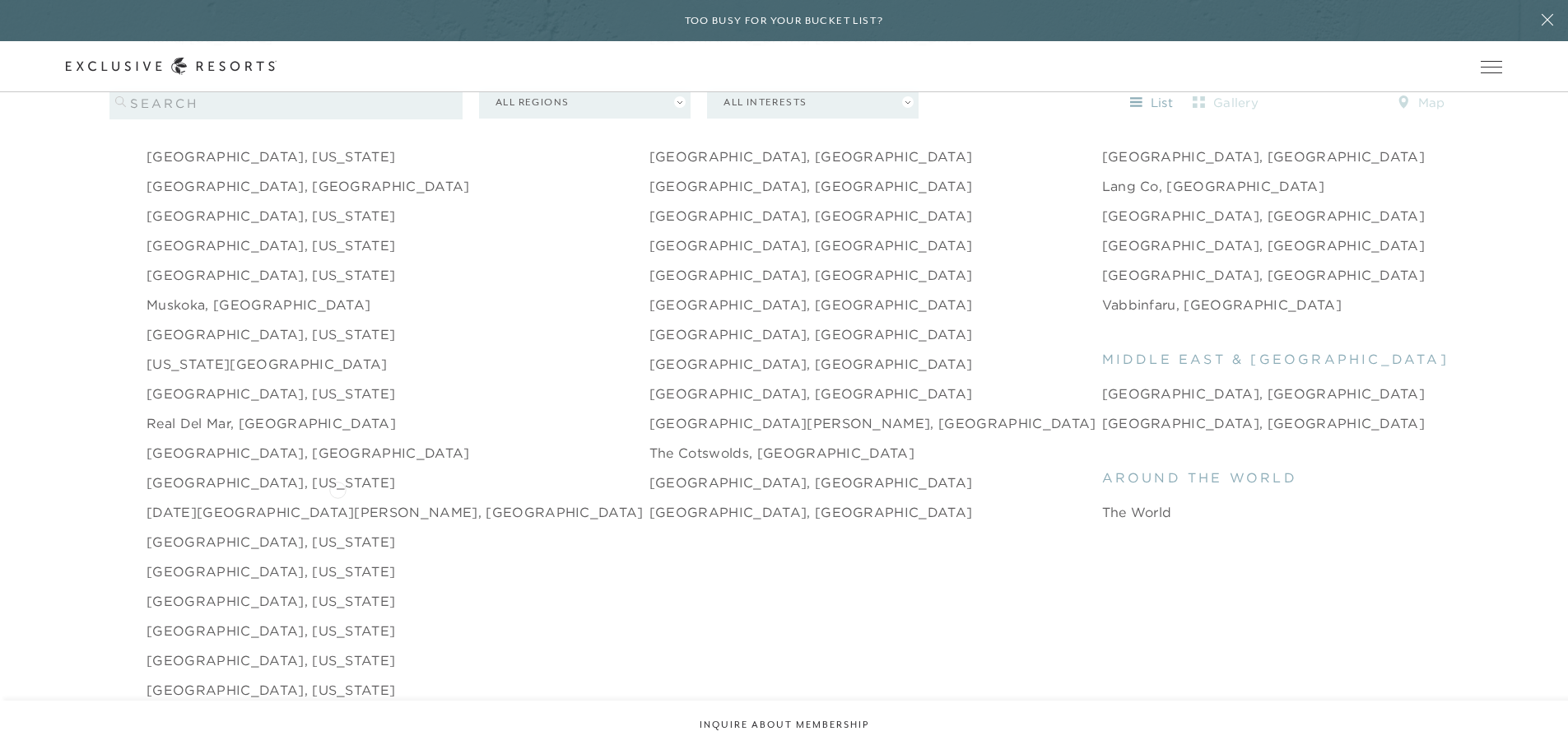
click at [338, 502] on link "[DATE][GEOGRAPHIC_DATA][PERSON_NAME], [GEOGRAPHIC_DATA]" at bounding box center [395, 512] width 497 height 19
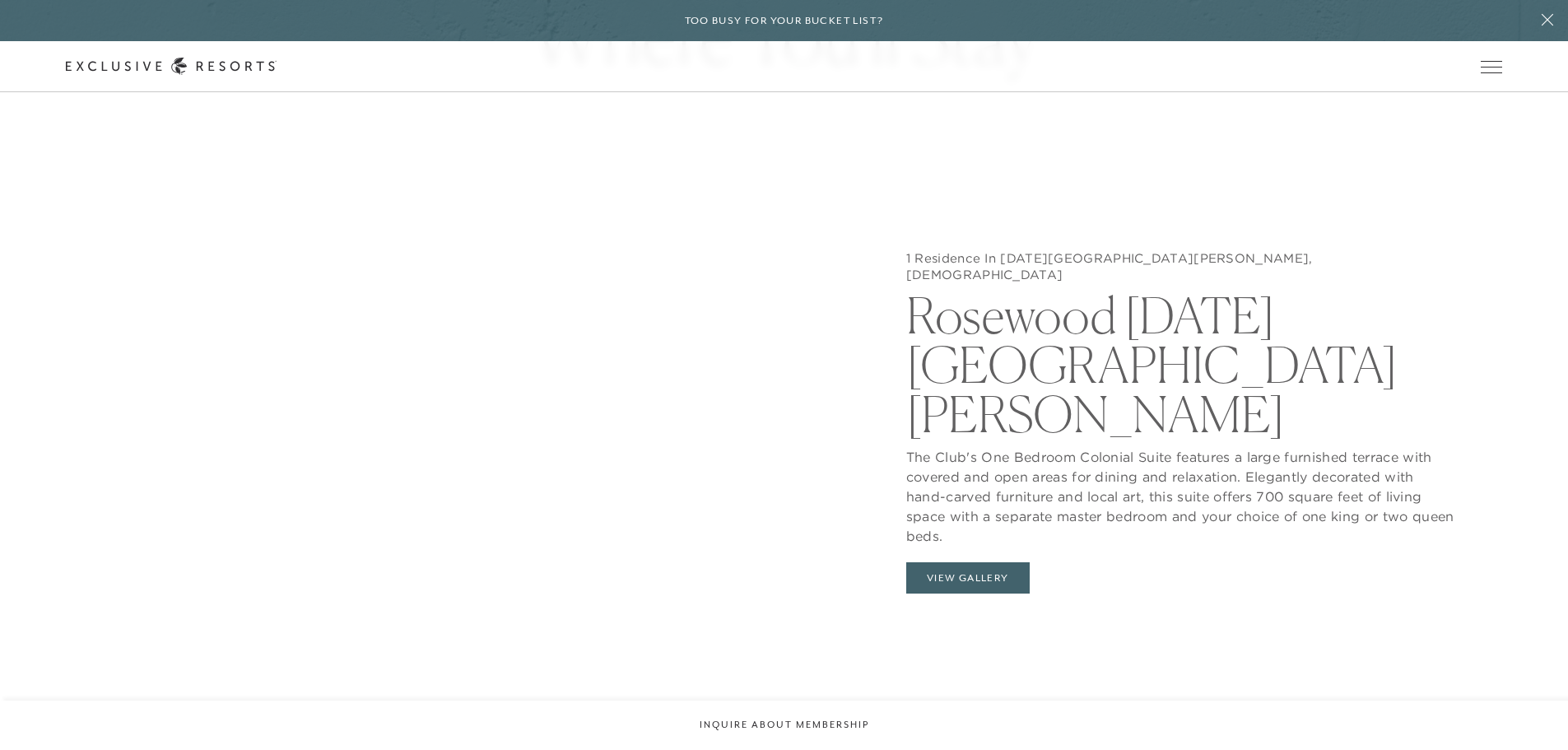
scroll to position [1811, 0]
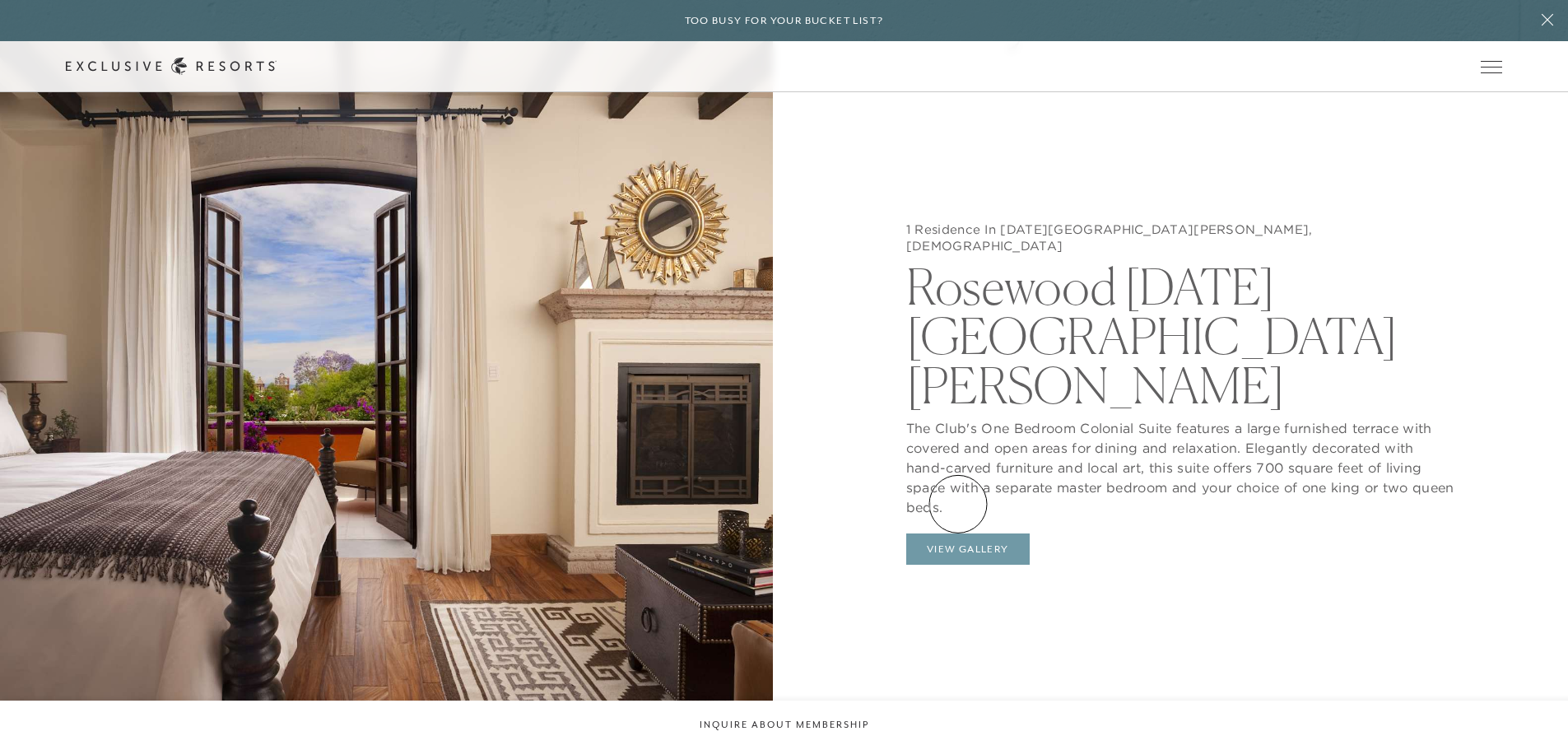
click at [958, 533] on button "View Gallery" at bounding box center [968, 549] width 124 height 31
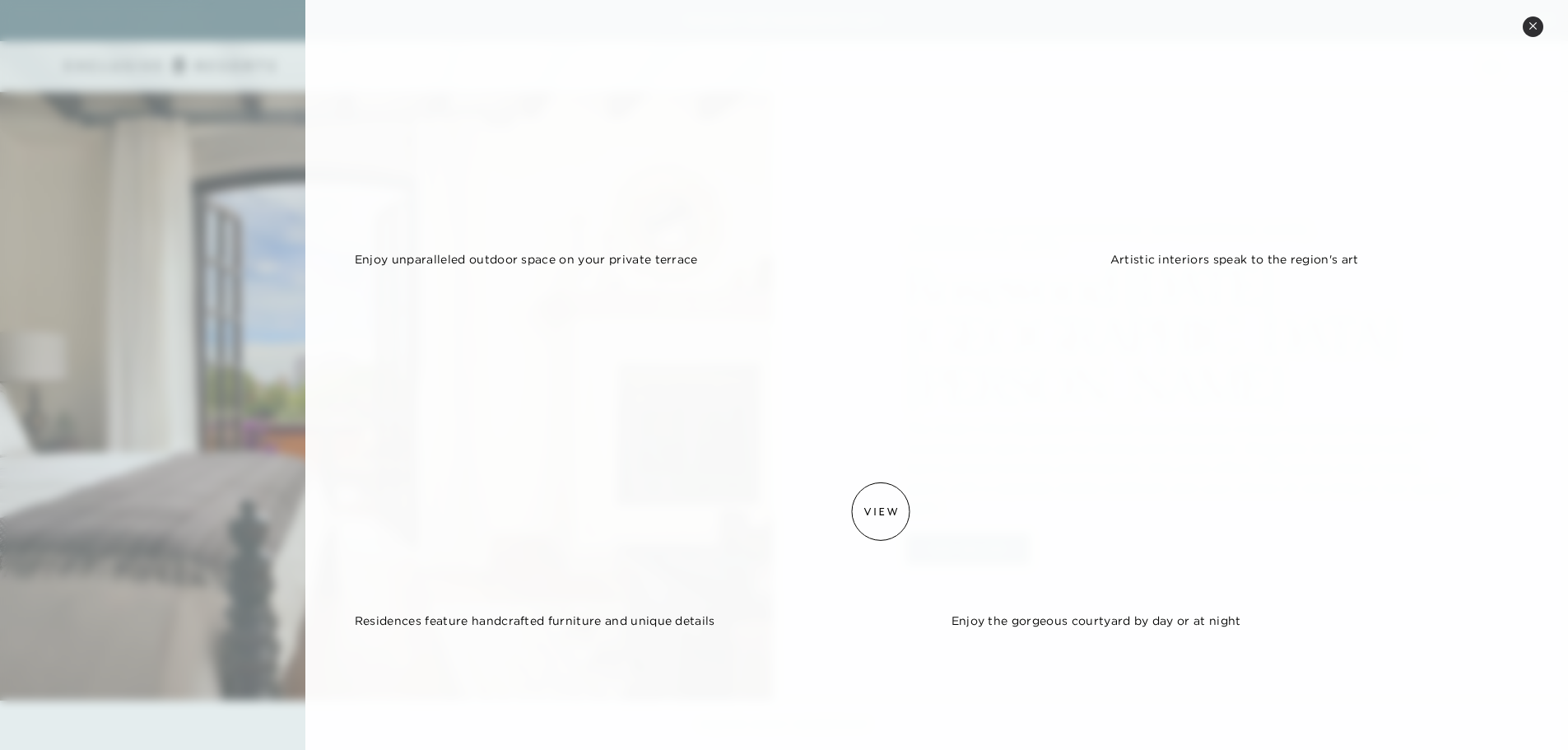
scroll to position [0, 0]
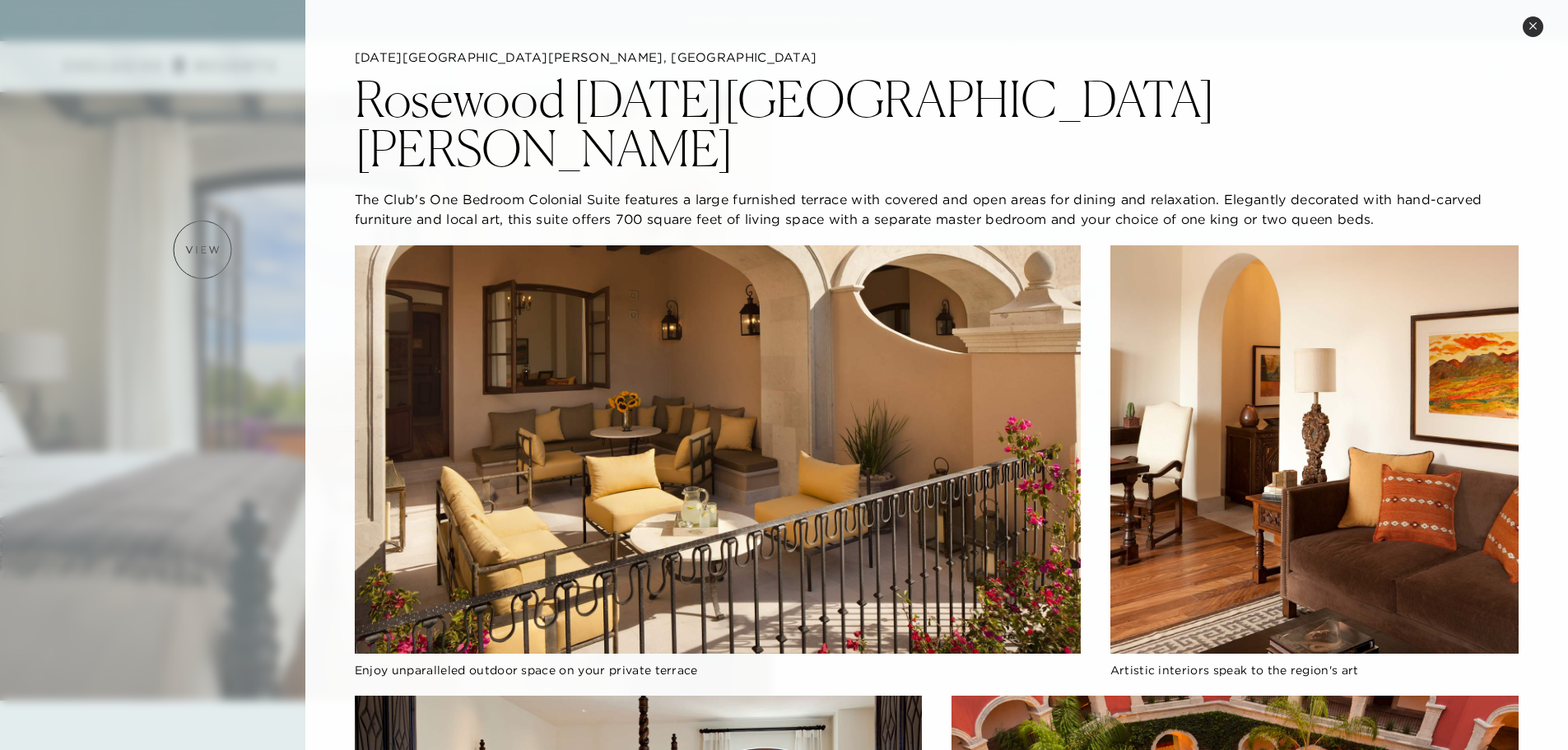
click at [202, 249] on div at bounding box center [784, 375] width 1568 height 750
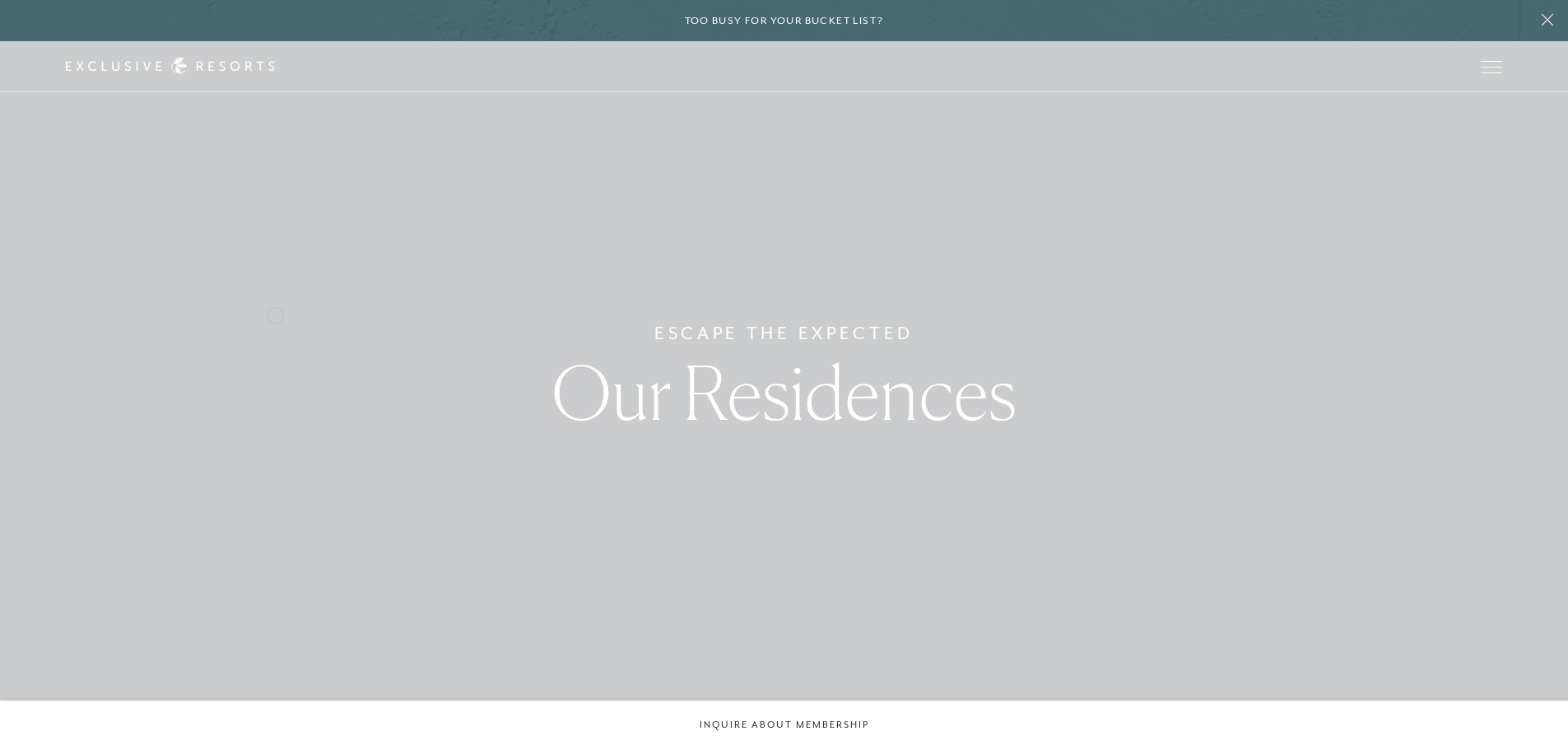
click at [275, 313] on div "Escape The Expected Our Residences" at bounding box center [784, 375] width 1568 height 750
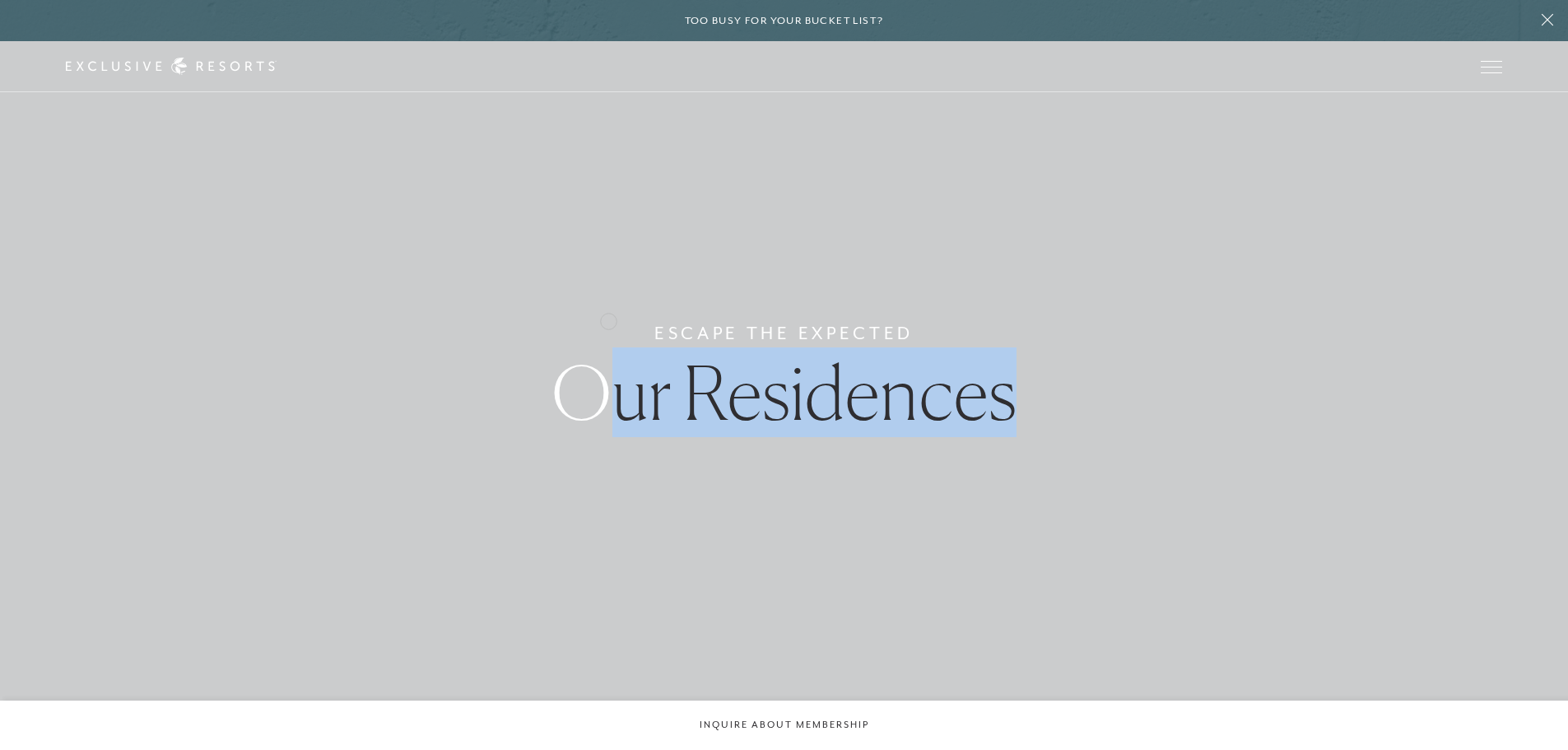
drag, startPoint x: 1031, startPoint y: 401, endPoint x: 624, endPoint y: 328, distance: 413.5
click at [622, 327] on div "Escape The Expected Our Residences" at bounding box center [784, 375] width 1568 height 750
click at [626, 328] on div "Escape The Expected Our Residences" at bounding box center [784, 375] width 1568 height 750
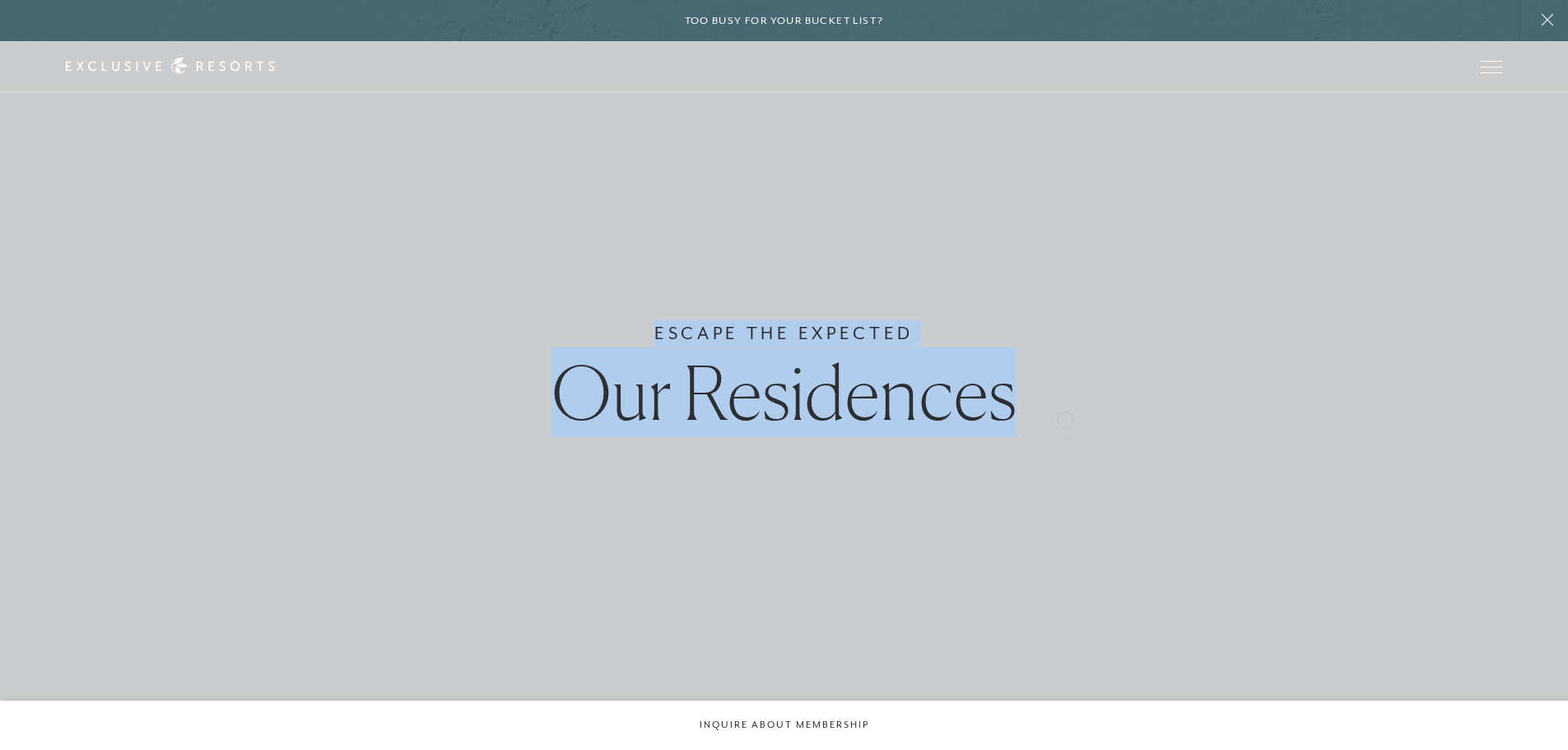
drag, startPoint x: 650, startPoint y: 333, endPoint x: 1065, endPoint y: 418, distance: 423.6
click at [1065, 418] on div "Escape The Expected Our Residences" at bounding box center [784, 375] width 1568 height 750
drag, startPoint x: 653, startPoint y: 326, endPoint x: 1054, endPoint y: 417, distance: 411.2
click at [1054, 417] on div "Escape The Expected Our Residences" at bounding box center [784, 375] width 1568 height 750
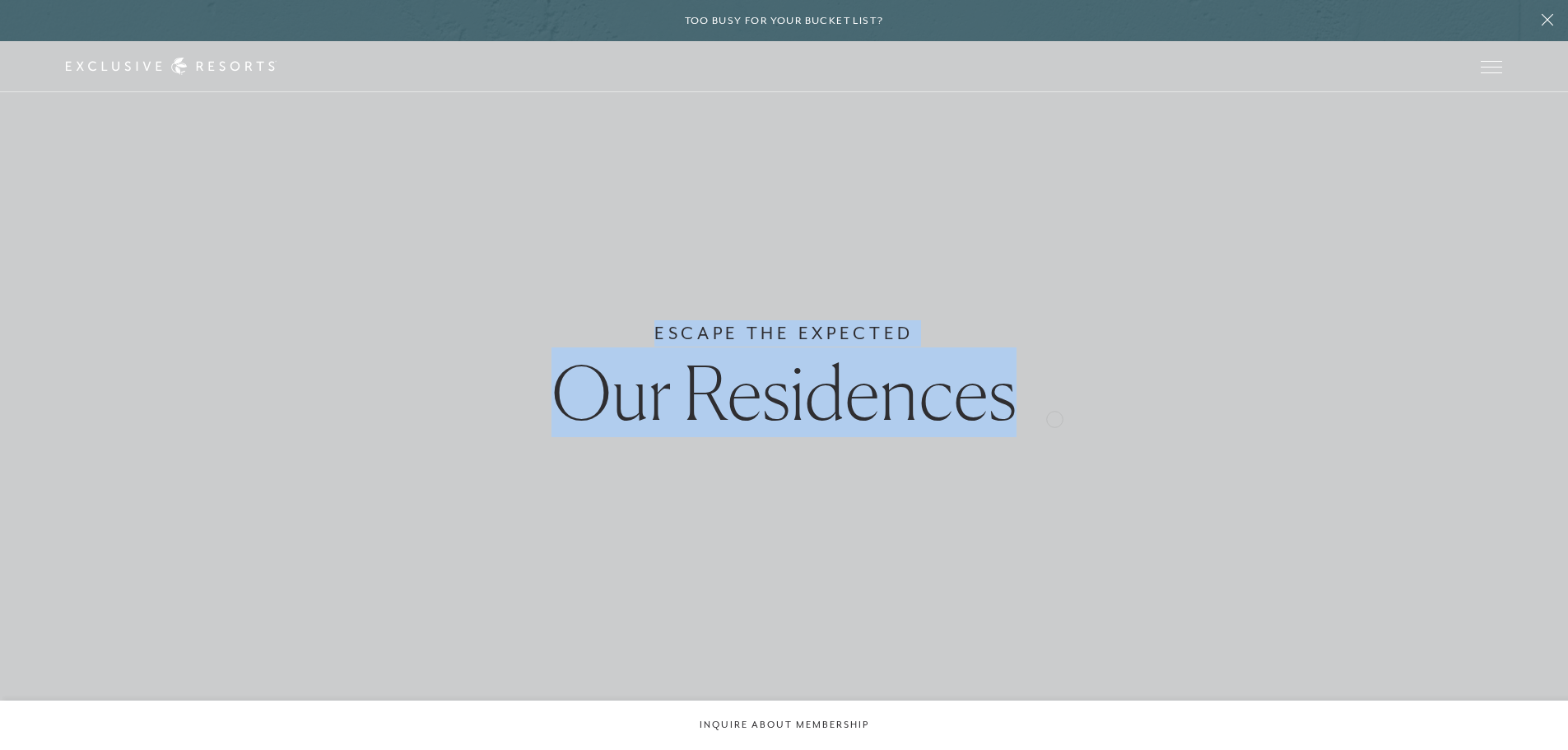
click at [1054, 417] on div "Escape The Expected Our Residences" at bounding box center [784, 375] width 1568 height 750
